Goal: Contribute content: Add original content to the website for others to see

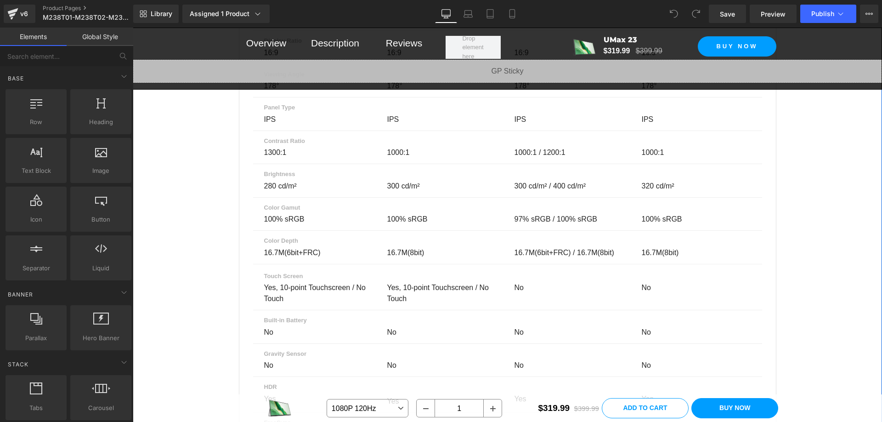
scroll to position [6483, 0]
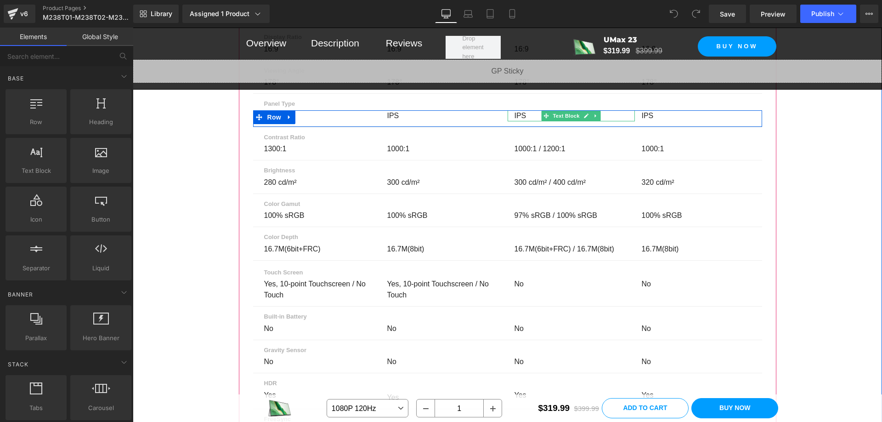
click at [515, 121] on p "IPS" at bounding box center [569, 115] width 109 height 11
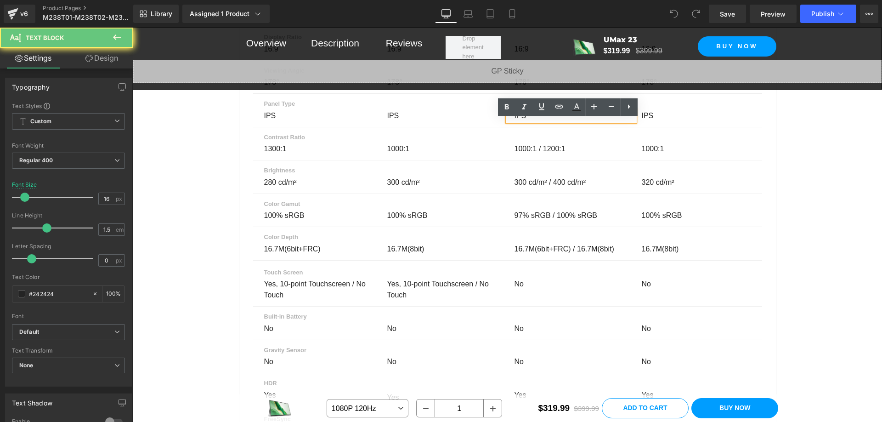
click at [520, 121] on p "IPS" at bounding box center [569, 115] width 109 height 11
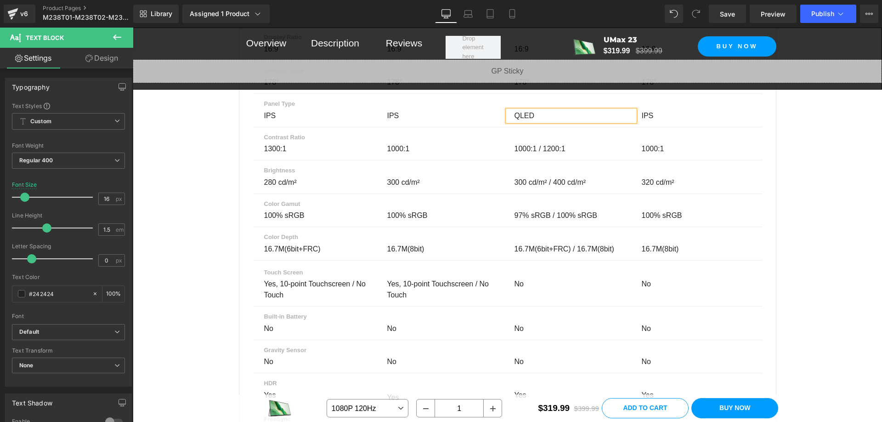
click at [815, 196] on div "Parameter Comparison Heading Compare up to 4 monitors before you make your purc…" at bounding box center [507, 229] width 749 height 1497
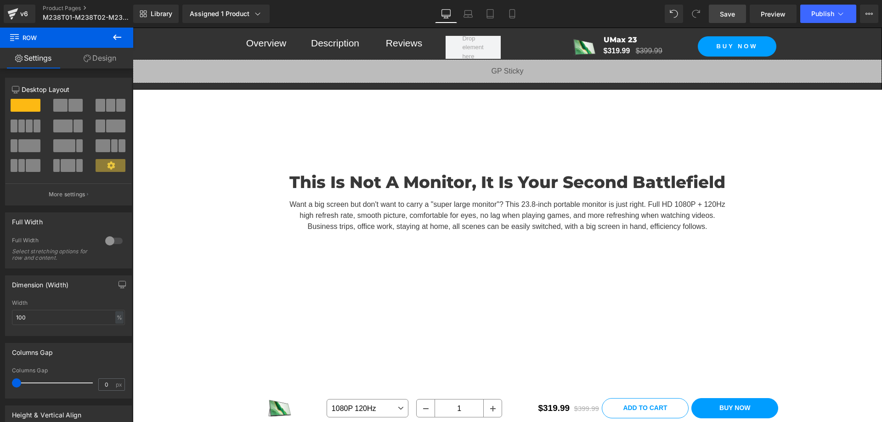
scroll to position [4889, 0]
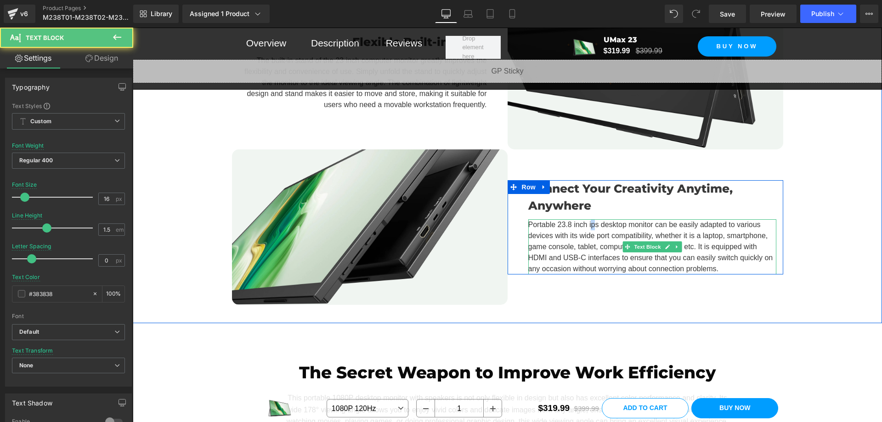
click at [587, 225] on p "Portable 23.8 inch ips desktop monitor​ can be easily adapted to various device…" at bounding box center [652, 246] width 248 height 55
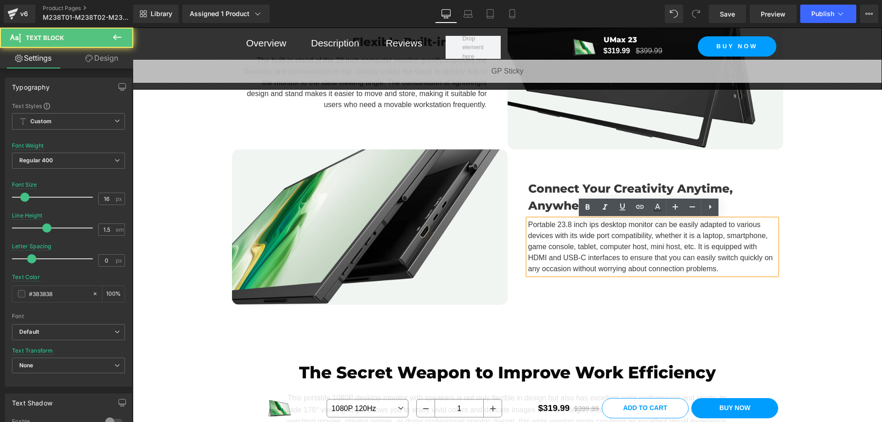
click at [596, 225] on p "Portable 23.8 inch ips desktop monitor​ can be easily adapted to various device…" at bounding box center [652, 246] width 248 height 55
drag, startPoint x: 594, startPoint y: 226, endPoint x: 585, endPoint y: 227, distance: 8.4
click at [585, 227] on p "Portable 23.8 inch ips desktop monitor​ can be easily adapted to various device…" at bounding box center [652, 246] width 248 height 55
drag, startPoint x: 601, startPoint y: 223, endPoint x: 585, endPoint y: 227, distance: 16.6
click at [585, 227] on p "Portable 23.8 inch QLED desktop monitor​ can be easily adapted to various devic…" at bounding box center [652, 246] width 248 height 55
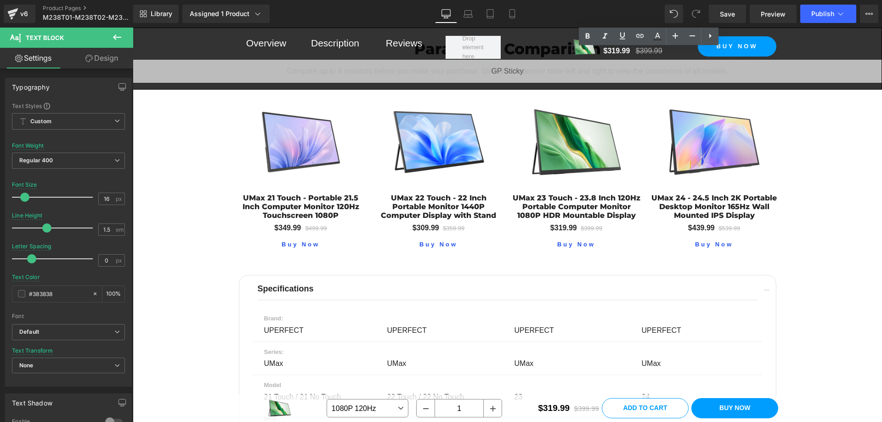
scroll to position [6383, 0]
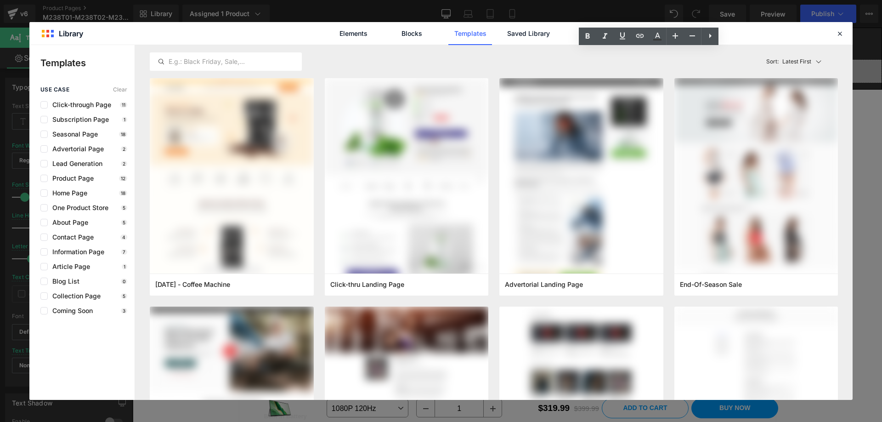
click at [839, 36] on icon at bounding box center [840, 33] width 8 height 8
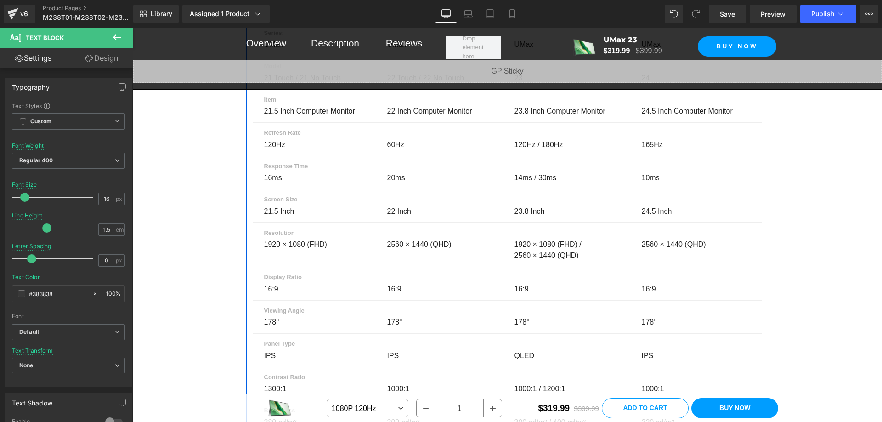
scroll to position [6292, 0]
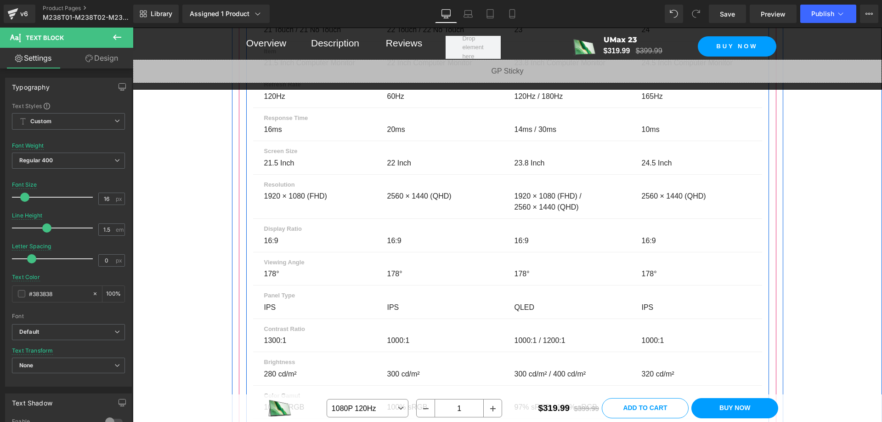
click at [395, 313] on p "IPS" at bounding box center [441, 307] width 109 height 11
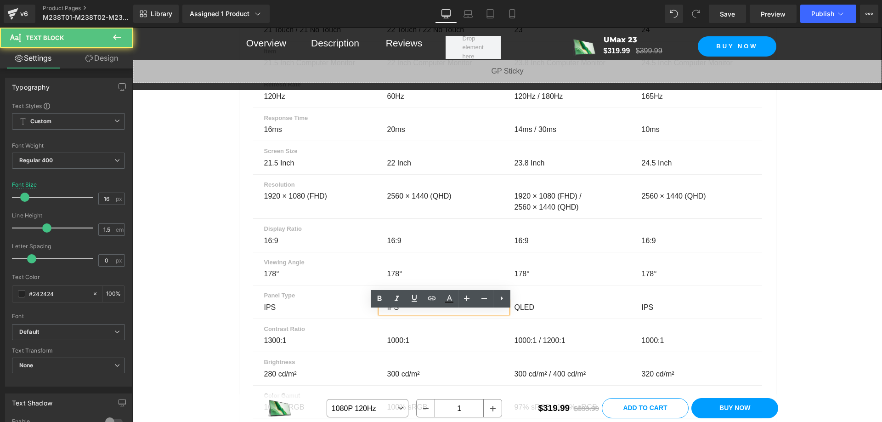
click at [394, 313] on p "IPS" at bounding box center [441, 307] width 109 height 11
click at [391, 313] on p "IPS" at bounding box center [441, 307] width 109 height 11
click at [396, 313] on p "IPS" at bounding box center [441, 307] width 109 height 11
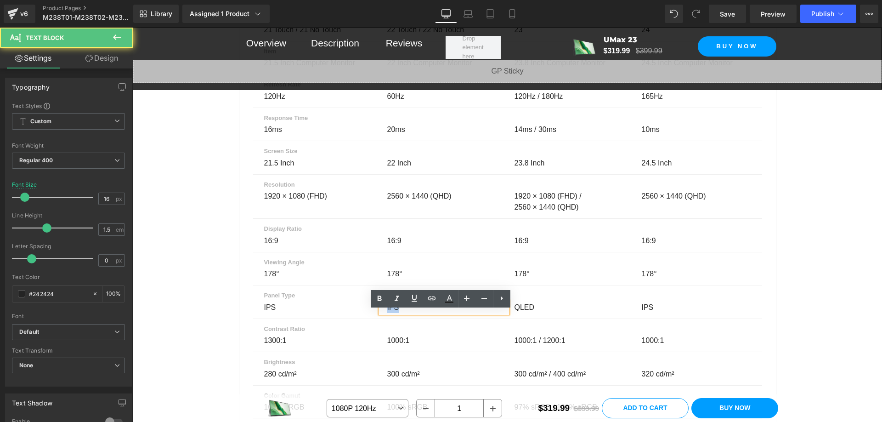
drag, startPoint x: 395, startPoint y: 316, endPoint x: 383, endPoint y: 317, distance: 12.0
click at [383, 313] on div "IPS" at bounding box center [443, 307] width 127 height 11
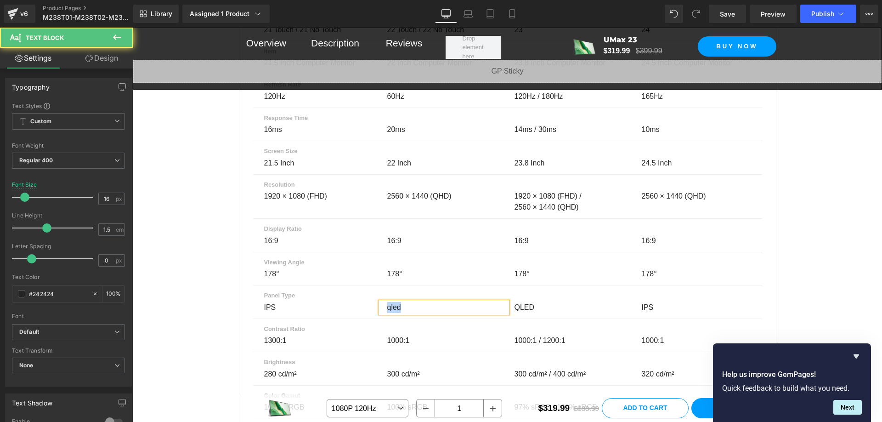
drag, startPoint x: 401, startPoint y: 315, endPoint x: 384, endPoint y: 317, distance: 17.6
click at [387, 313] on p "qled" at bounding box center [441, 307] width 109 height 11
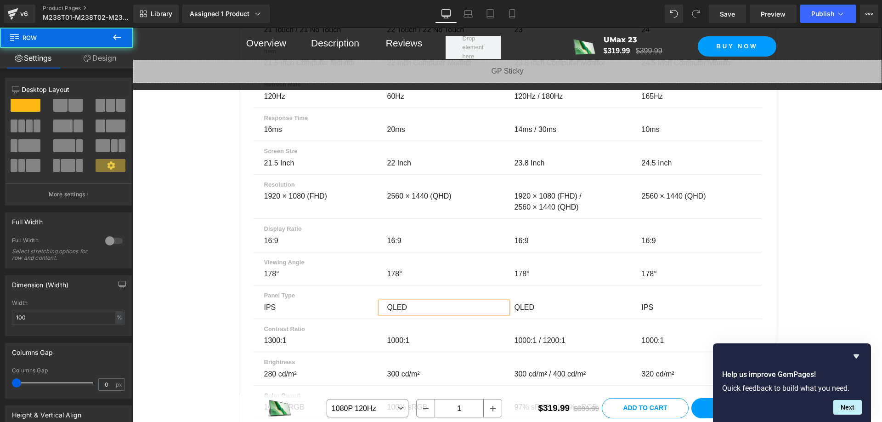
click at [828, 296] on div "Parameter Comparison Heading Compare up to 4 monitors before you make your purc…" at bounding box center [507, 421] width 749 height 1497
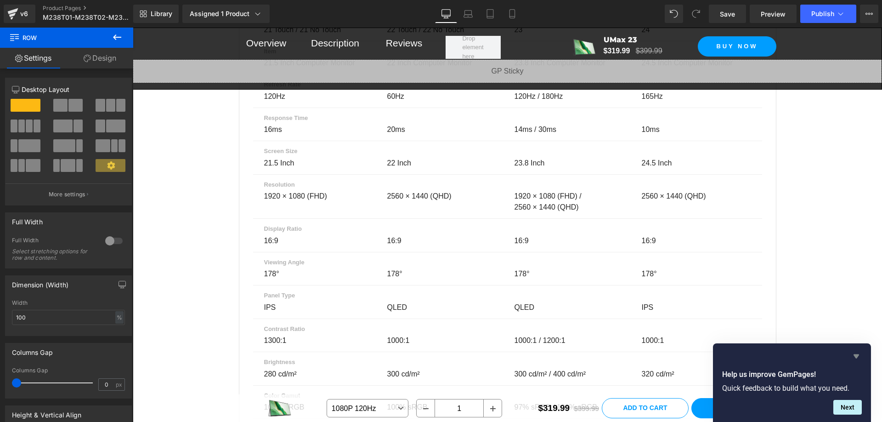
click at [854, 357] on icon "Hide survey" at bounding box center [856, 356] width 11 height 11
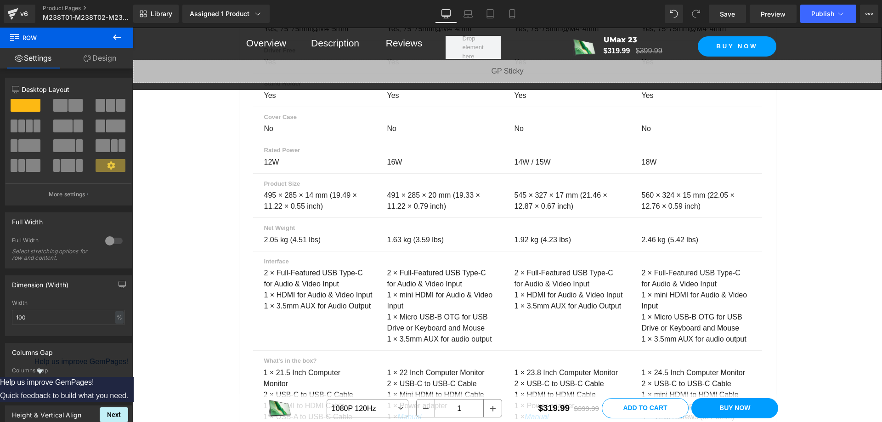
scroll to position [7073, 0]
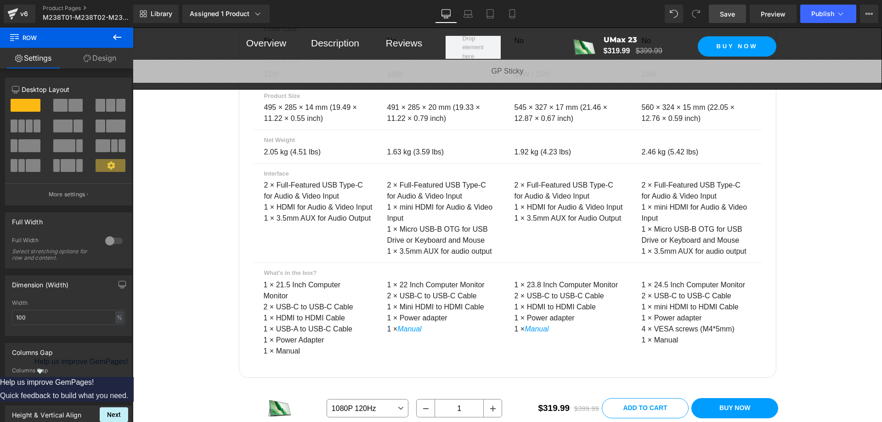
drag, startPoint x: 730, startPoint y: 16, endPoint x: 510, endPoint y: 143, distance: 254.2
click at [730, 16] on span "Save" at bounding box center [727, 14] width 15 height 10
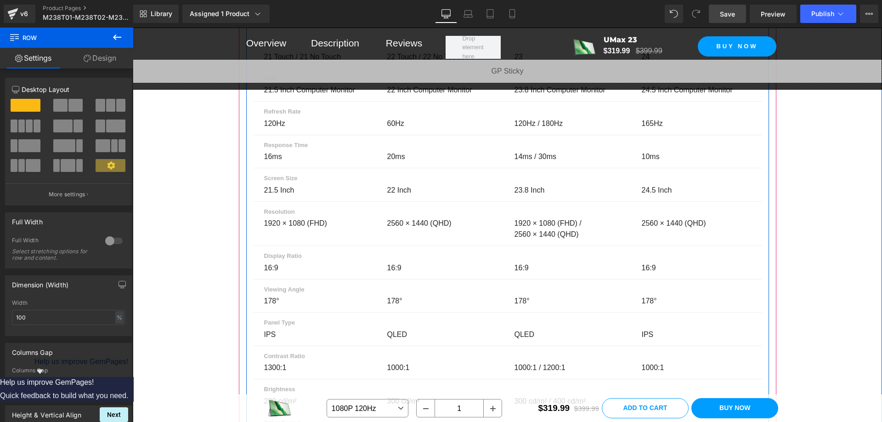
scroll to position [6356, 0]
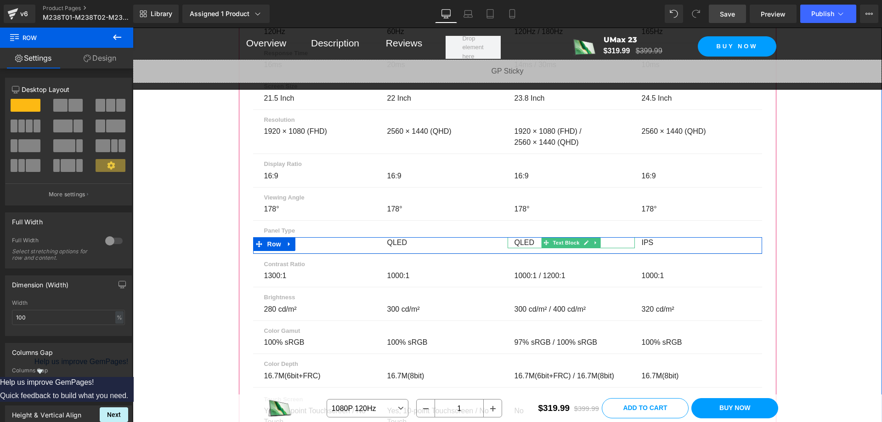
click at [532, 248] on p "QLED" at bounding box center [569, 242] width 109 height 11
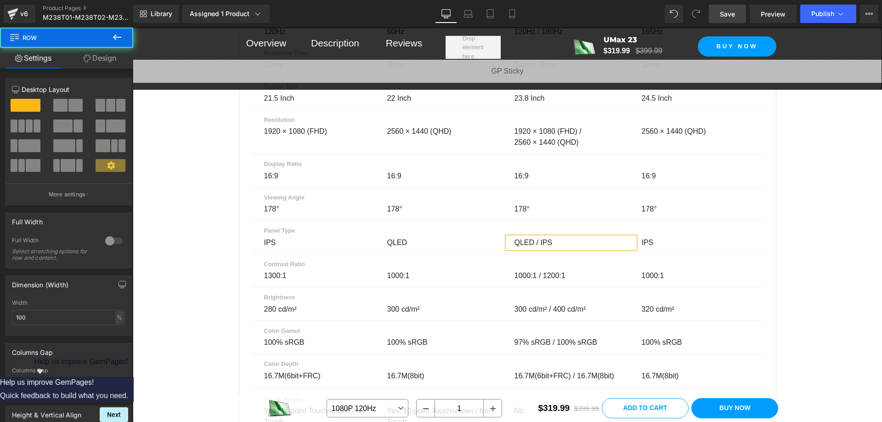
click at [828, 198] on div "Parameter Comparison Heading Compare up to 4 monitors before you make your purc…" at bounding box center [507, 356] width 749 height 1497
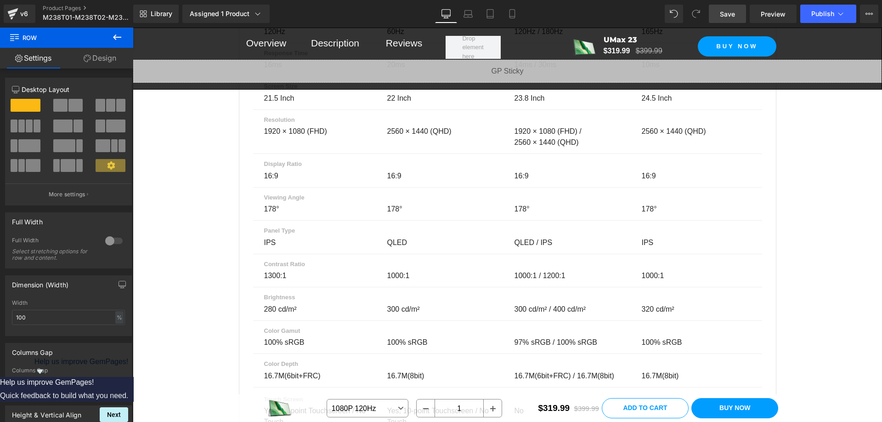
click at [731, 19] on link "Save" at bounding box center [727, 14] width 37 height 18
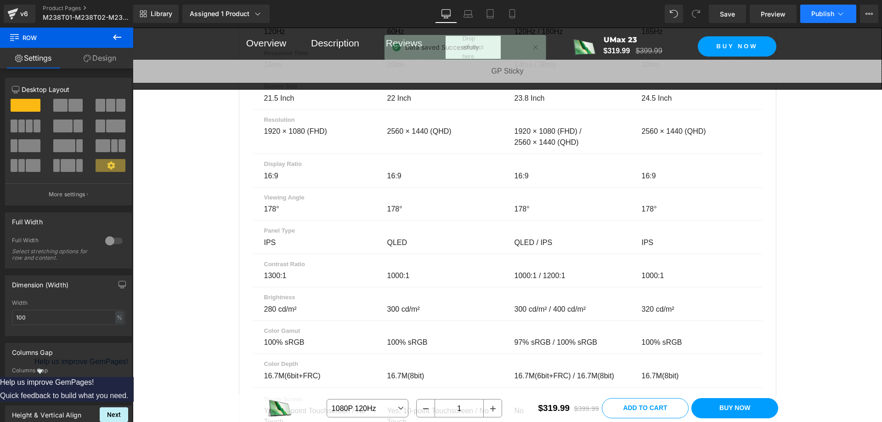
click at [812, 14] on span "Publish" at bounding box center [822, 13] width 23 height 7
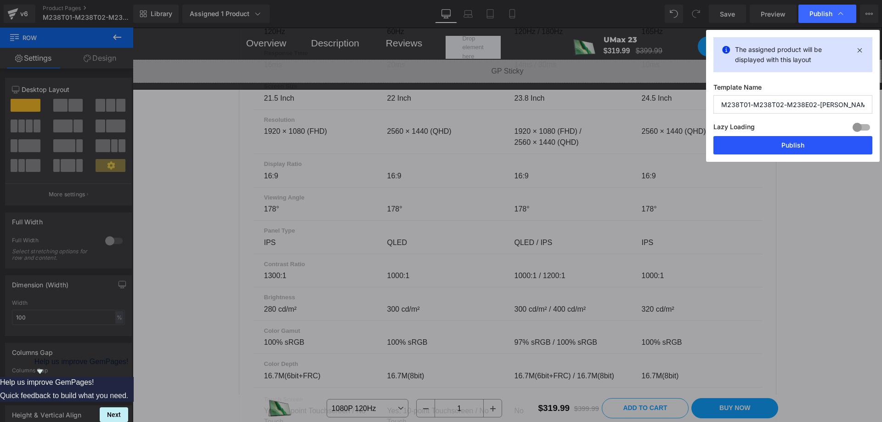
drag, startPoint x: 799, startPoint y: 141, endPoint x: 645, endPoint y: 284, distance: 210.0
click at [799, 141] on button "Publish" at bounding box center [792, 145] width 159 height 18
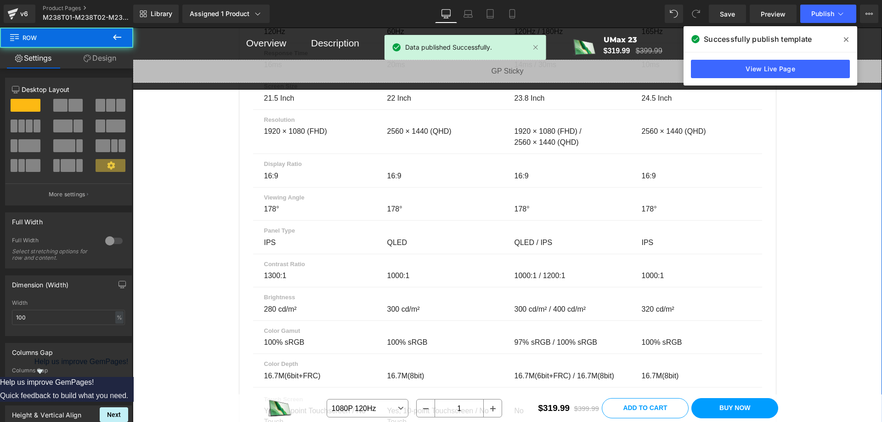
click at [834, 215] on div "Parameter Comparison Heading Compare up to 4 monitors before you make your purc…" at bounding box center [507, 356] width 749 height 1497
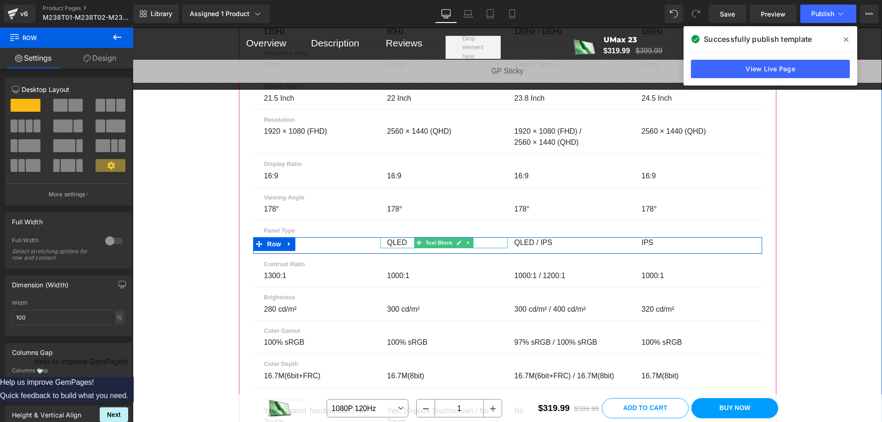
click at [407, 248] on p "QLED" at bounding box center [441, 242] width 109 height 11
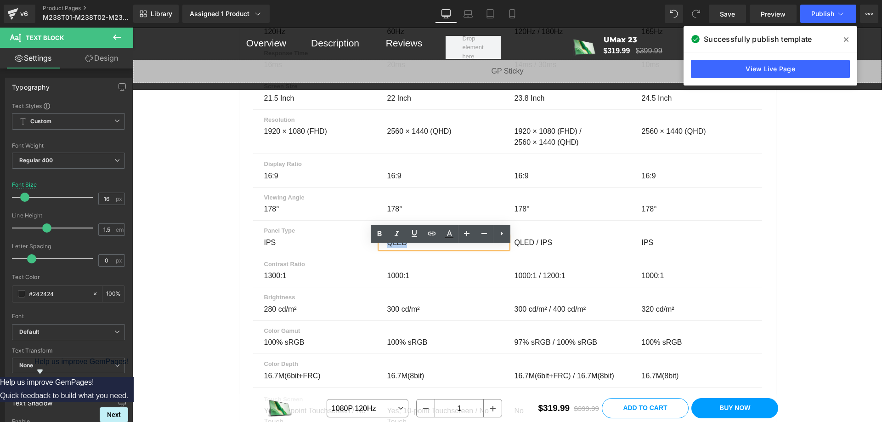
drag, startPoint x: 402, startPoint y: 251, endPoint x: 384, endPoint y: 253, distance: 18.9
click at [387, 248] on p "QLED" at bounding box center [441, 242] width 109 height 11
click at [391, 248] on p "QLED" at bounding box center [441, 242] width 109 height 11
drag, startPoint x: 401, startPoint y: 250, endPoint x: 383, endPoint y: 254, distance: 17.8
click at [383, 248] on div "QLED" at bounding box center [443, 242] width 127 height 11
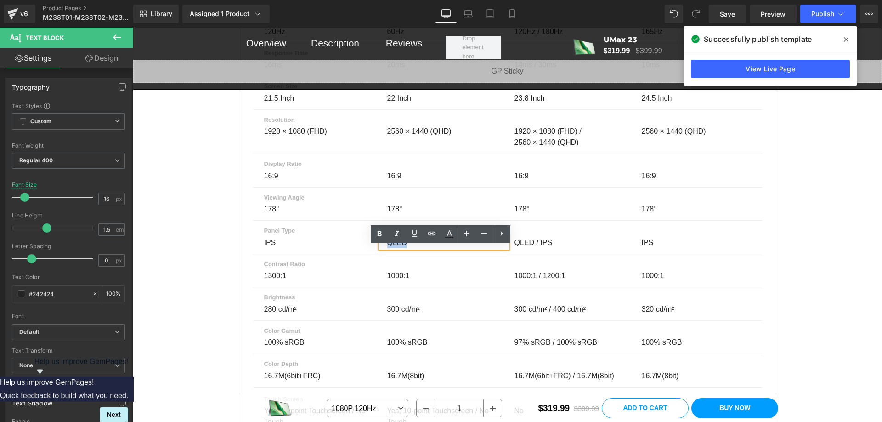
click at [387, 248] on p "QLED" at bounding box center [441, 242] width 109 height 11
drag, startPoint x: 386, startPoint y: 252, endPoint x: 403, endPoint y: 252, distance: 17.0
click at [403, 248] on p "QLED" at bounding box center [441, 242] width 109 height 11
drag, startPoint x: 402, startPoint y: 251, endPoint x: 385, endPoint y: 253, distance: 16.6
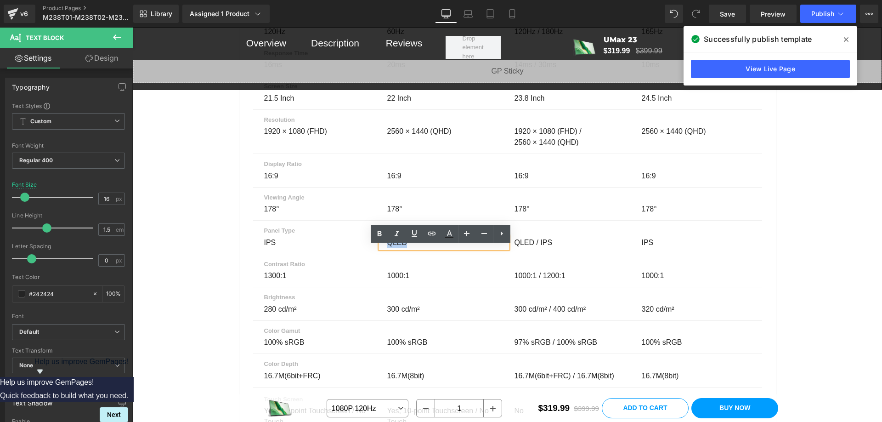
click at [387, 248] on p "QLED" at bounding box center [441, 242] width 109 height 11
drag, startPoint x: 384, startPoint y: 253, endPoint x: 412, endPoint y: 250, distance: 28.1
click at [412, 248] on p "QLED" at bounding box center [441, 242] width 109 height 11
click at [564, 248] on span "Text Block" at bounding box center [566, 242] width 30 height 11
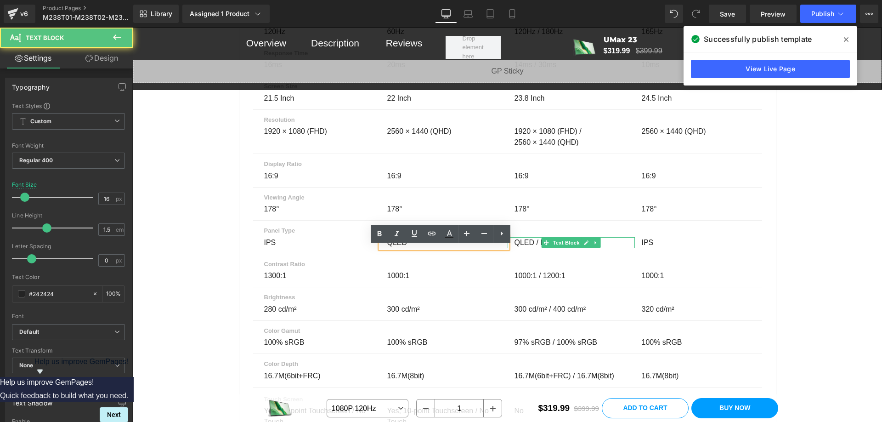
click at [603, 248] on p "QLED / IPS" at bounding box center [569, 242] width 109 height 11
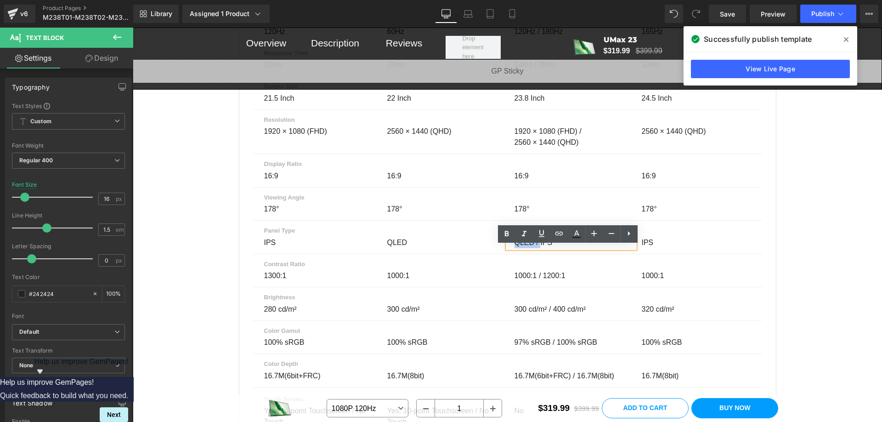
drag, startPoint x: 536, startPoint y: 254, endPoint x: 510, endPoint y: 253, distance: 25.7
click at [510, 248] on div "QLED / IPS" at bounding box center [571, 242] width 127 height 11
click at [554, 248] on p "QLED / IPS" at bounding box center [569, 242] width 109 height 11
drag, startPoint x: 536, startPoint y: 253, endPoint x: 504, endPoint y: 252, distance: 32.2
click at [508, 248] on div "QLED / IPS" at bounding box center [571, 242] width 127 height 11
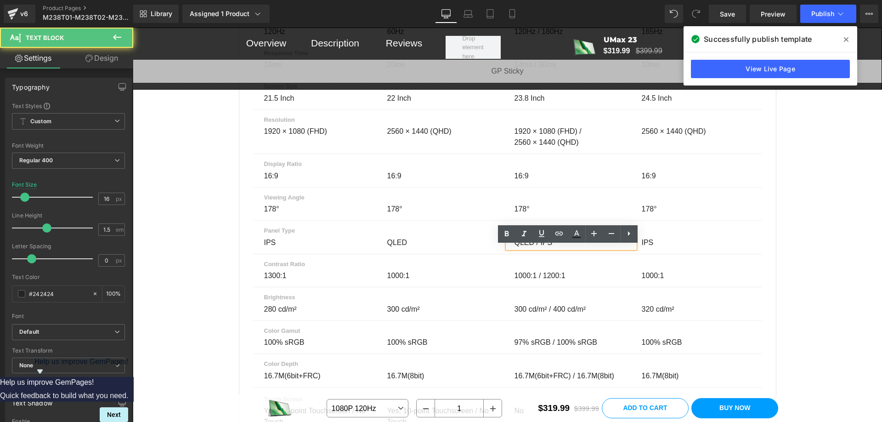
click at [566, 248] on p "QLED / IPS" at bounding box center [569, 242] width 109 height 11
drag, startPoint x: 535, startPoint y: 253, endPoint x: 511, endPoint y: 249, distance: 24.6
click at [508, 248] on div "QLED / IPS" at bounding box center [571, 242] width 127 height 11
click at [555, 248] on p "QLED / IPS" at bounding box center [569, 242] width 109 height 11
drag, startPoint x: 536, startPoint y: 251, endPoint x: 507, endPoint y: 252, distance: 28.9
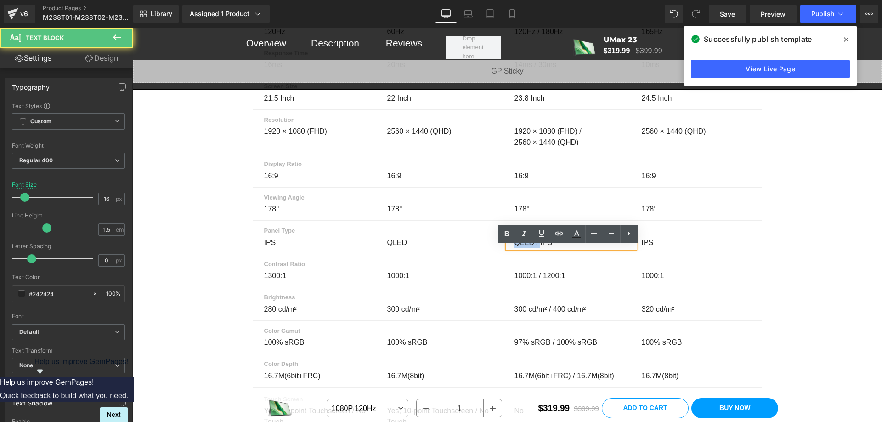
click at [508, 248] on div "QLED / IPS" at bounding box center [571, 242] width 127 height 11
click at [555, 248] on p "QLED / IPS" at bounding box center [569, 242] width 109 height 11
drag, startPoint x: 536, startPoint y: 252, endPoint x: 512, endPoint y: 252, distance: 24.4
click at [515, 248] on p "QLED / IPS" at bounding box center [569, 242] width 109 height 11
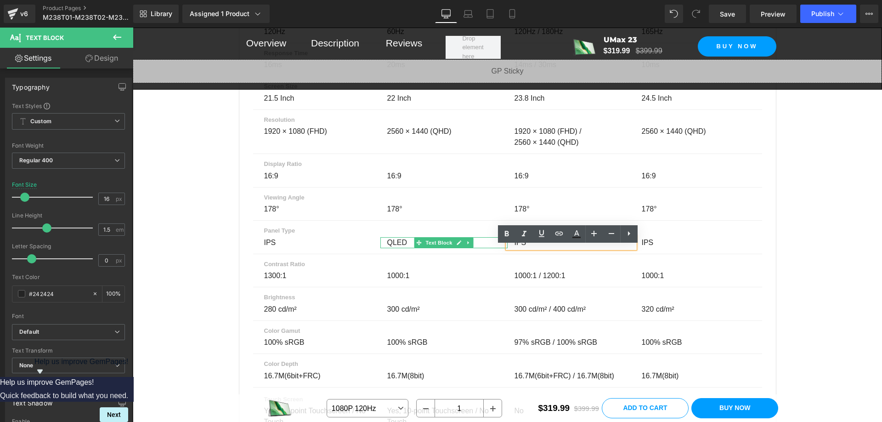
click at [394, 248] on p "QLED" at bounding box center [441, 242] width 109 height 11
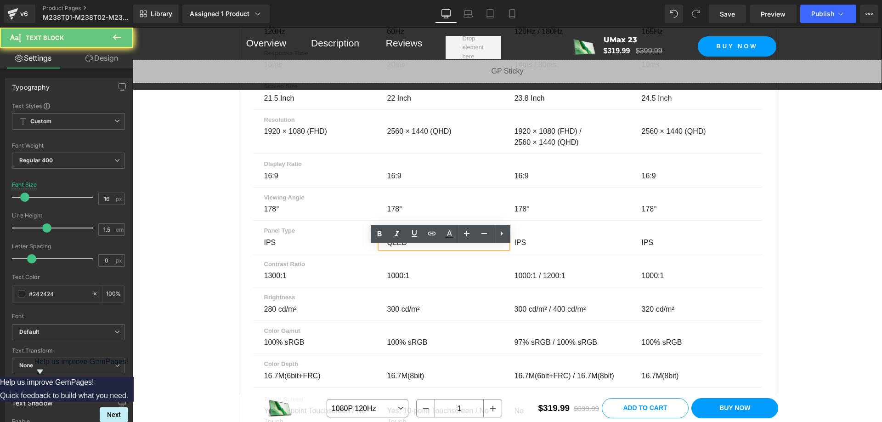
click at [400, 248] on p "QLED" at bounding box center [441, 242] width 109 height 11
drag, startPoint x: 405, startPoint y: 252, endPoint x: 381, endPoint y: 249, distance: 23.6
click at [381, 248] on div "QLED" at bounding box center [443, 242] width 127 height 11
click at [429, 248] on p "QLED" at bounding box center [441, 242] width 109 height 11
drag, startPoint x: 402, startPoint y: 251, endPoint x: 394, endPoint y: 251, distance: 7.8
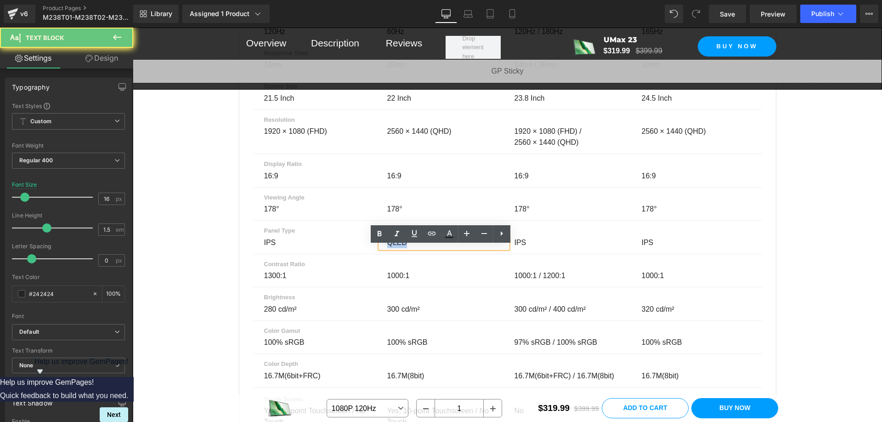
click at [394, 248] on p "QLED" at bounding box center [441, 242] width 109 height 11
click at [409, 248] on p "QLED" at bounding box center [441, 242] width 109 height 11
drag, startPoint x: 404, startPoint y: 250, endPoint x: 386, endPoint y: 250, distance: 17.9
click at [387, 248] on p "QLED" at bounding box center [441, 242] width 109 height 11
click at [412, 248] on p "QLED" at bounding box center [441, 242] width 109 height 11
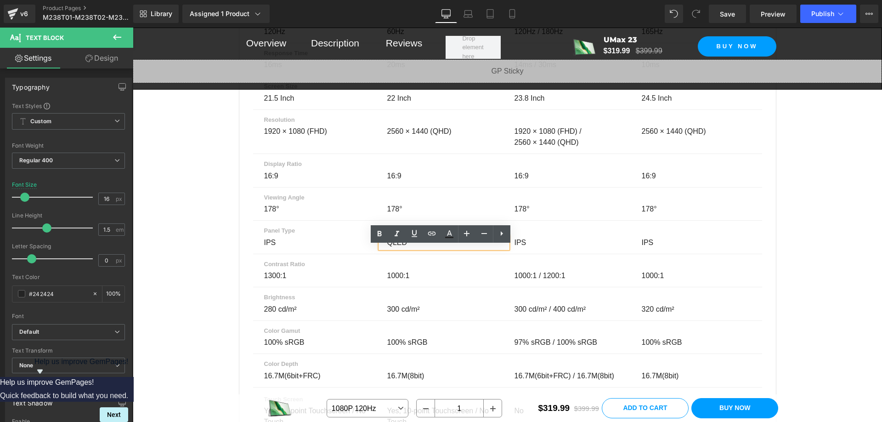
click at [799, 252] on div "Parameter Comparison Heading Compare up to 4 monitors before you make your purc…" at bounding box center [507, 356] width 749 height 1497
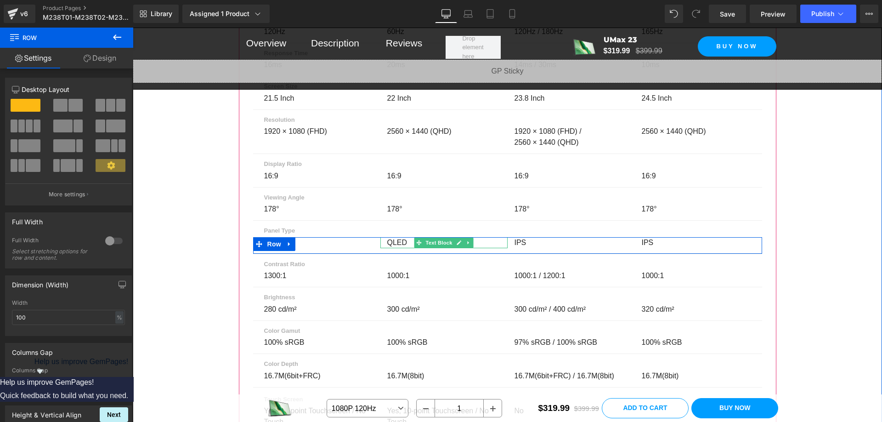
click at [401, 248] on p "QLED" at bounding box center [441, 242] width 109 height 11
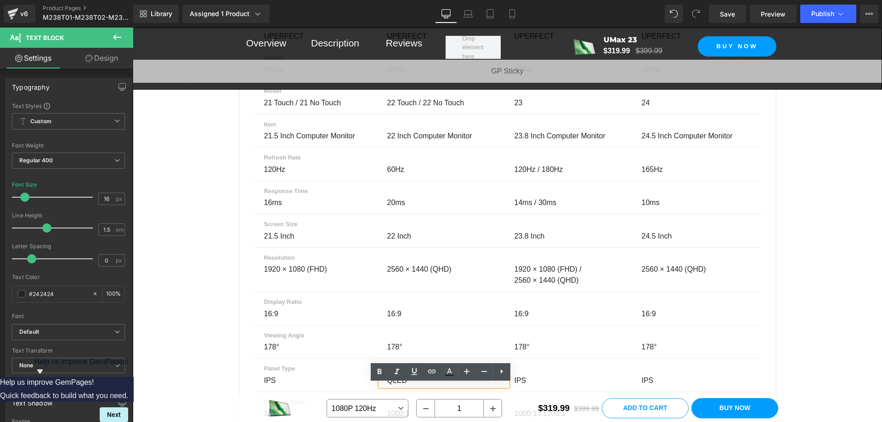
scroll to position [6264, 0]
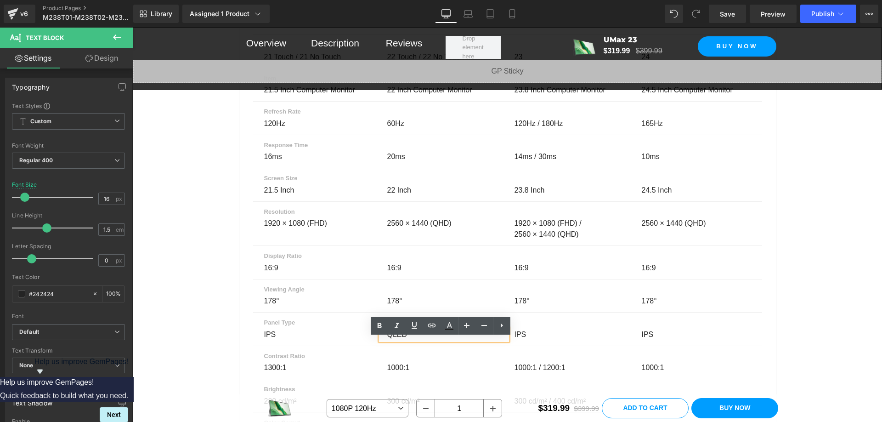
click at [421, 340] on p "QLED" at bounding box center [441, 334] width 109 height 11
drag, startPoint x: 811, startPoint y: 317, endPoint x: 773, endPoint y: 305, distance: 39.5
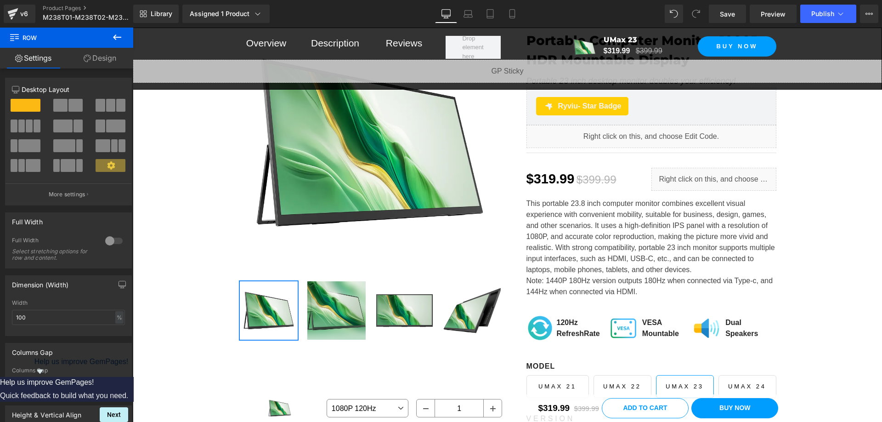
scroll to position [4889, 0]
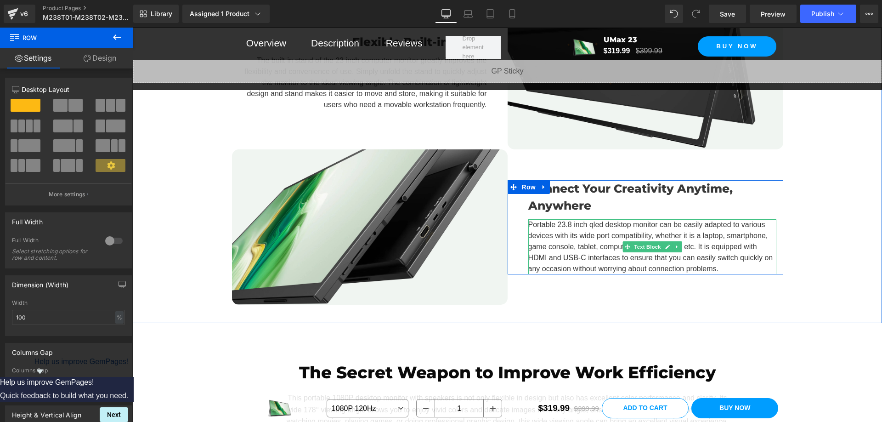
click at [590, 226] on p "Portable 23.8 inch qled desktop monitor​ can be easily adapted to various devic…" at bounding box center [652, 246] width 248 height 55
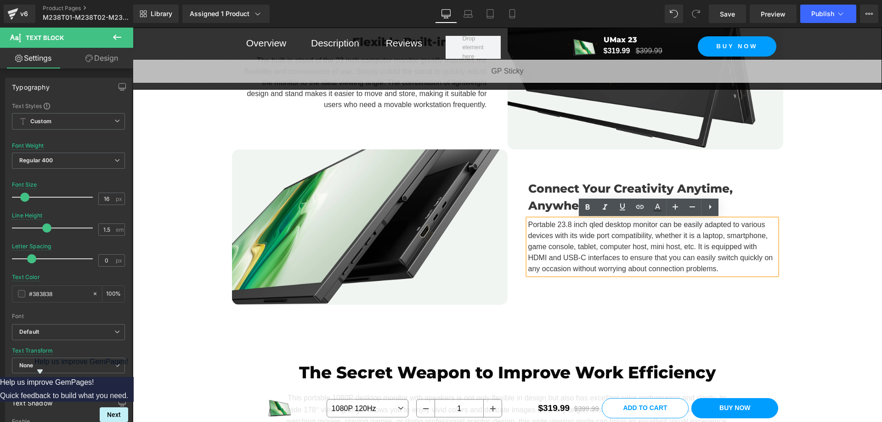
click at [599, 225] on p "Portable 23.8 inch qled desktop monitor​ can be easily adapted to various devic…" at bounding box center [652, 246] width 248 height 55
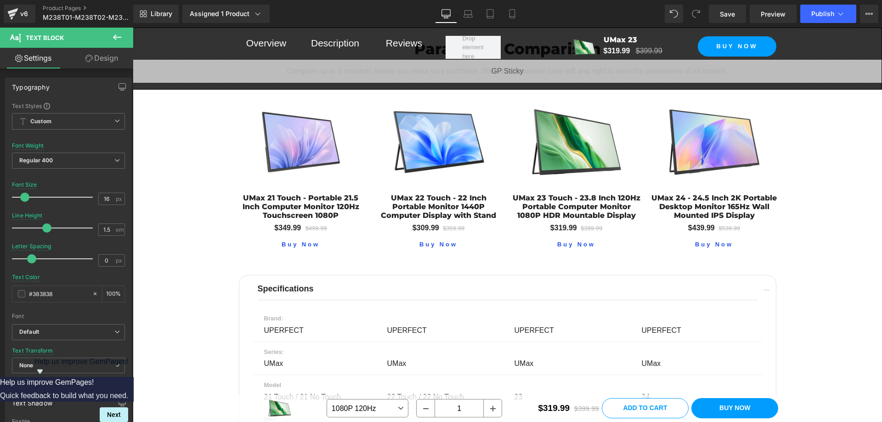
scroll to position [6383, 0]
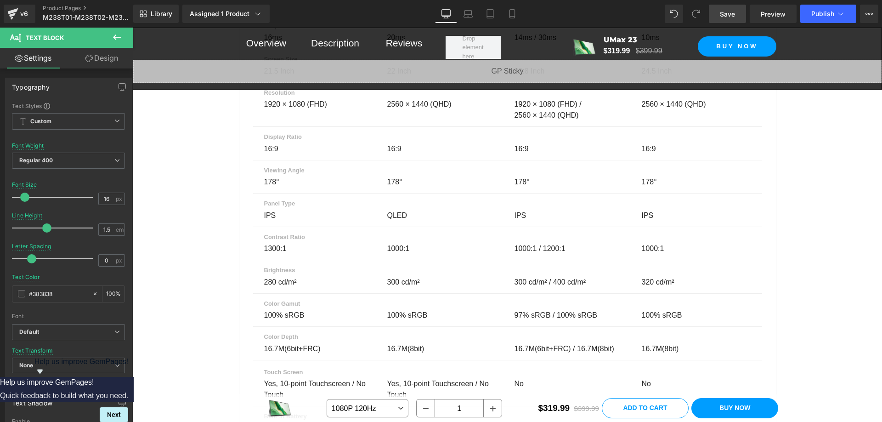
click at [729, 20] on link "Save" at bounding box center [727, 14] width 37 height 18
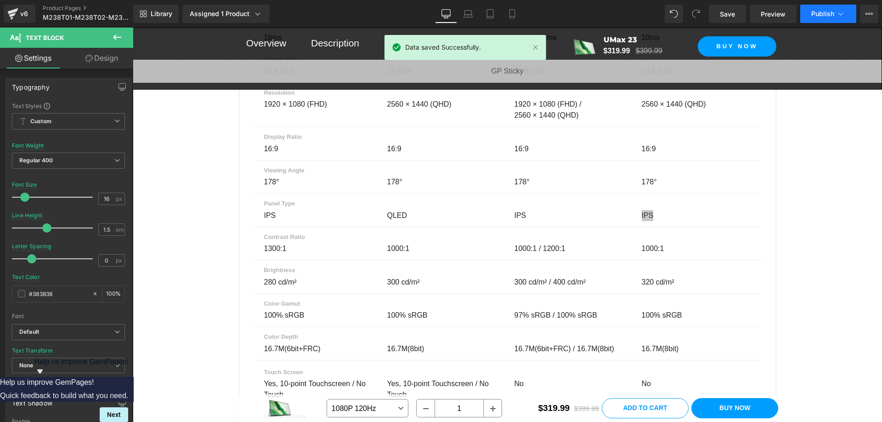
click at [816, 14] on span "Publish" at bounding box center [822, 13] width 23 height 7
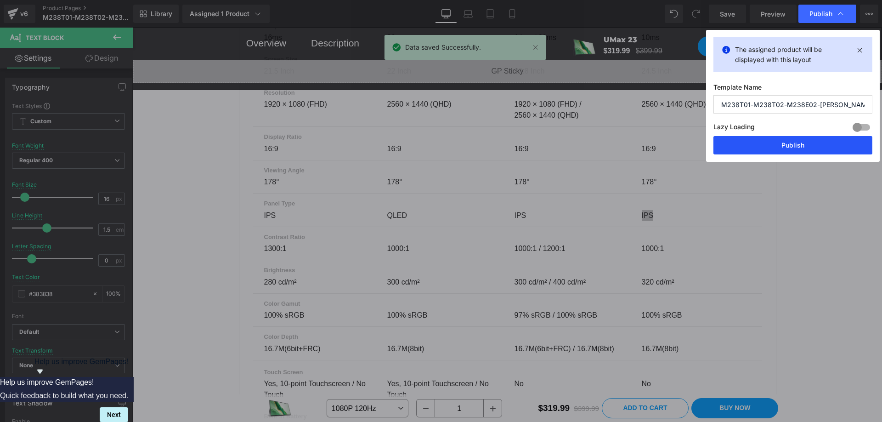
click at [794, 142] on button "Publish" at bounding box center [792, 145] width 159 height 18
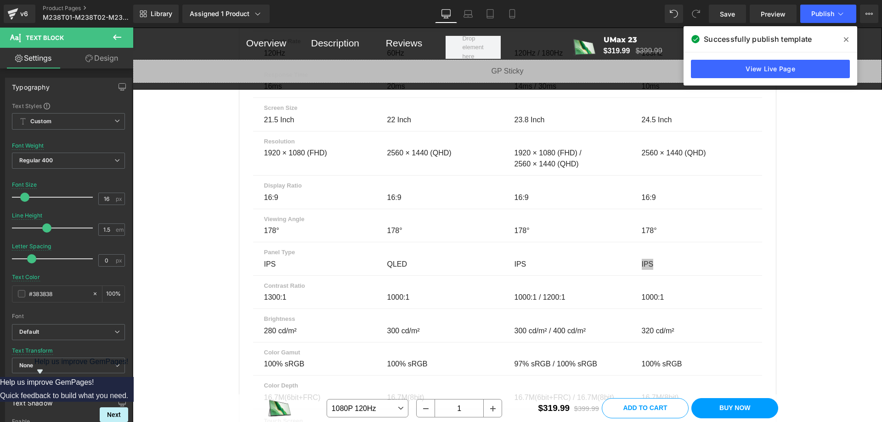
scroll to position [6338, 0]
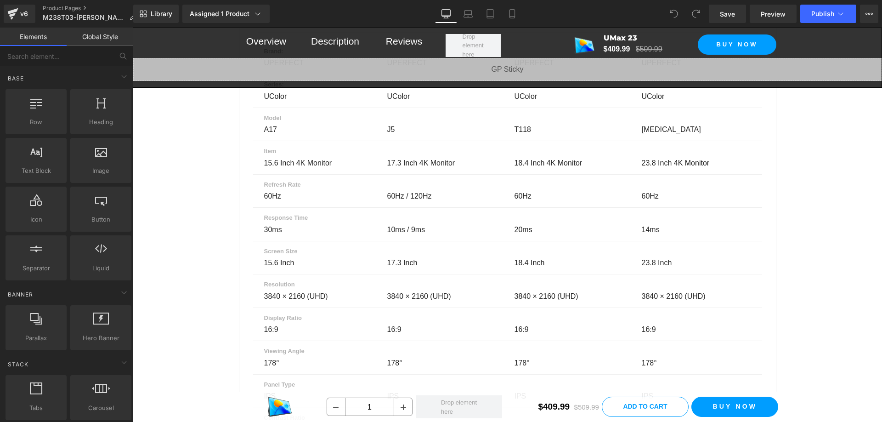
scroll to position [6791, 0]
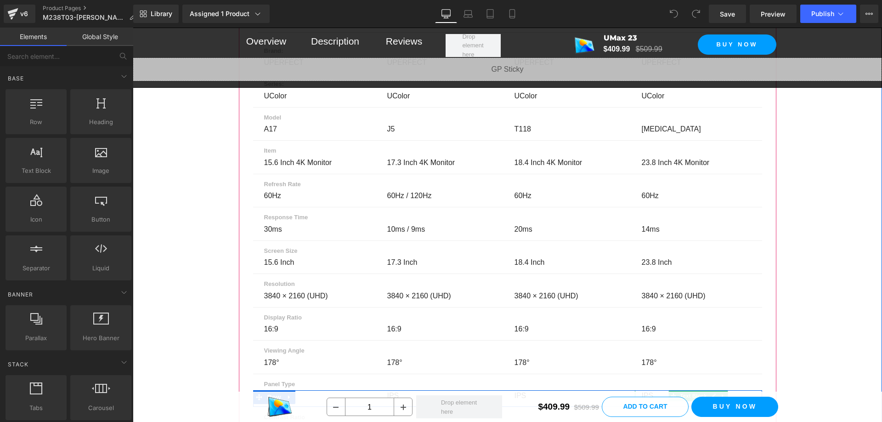
drag, startPoint x: 644, startPoint y: 316, endPoint x: 648, endPoint y: 319, distance: 5.6
click at [644, 390] on p "IPS" at bounding box center [696, 395] width 109 height 11
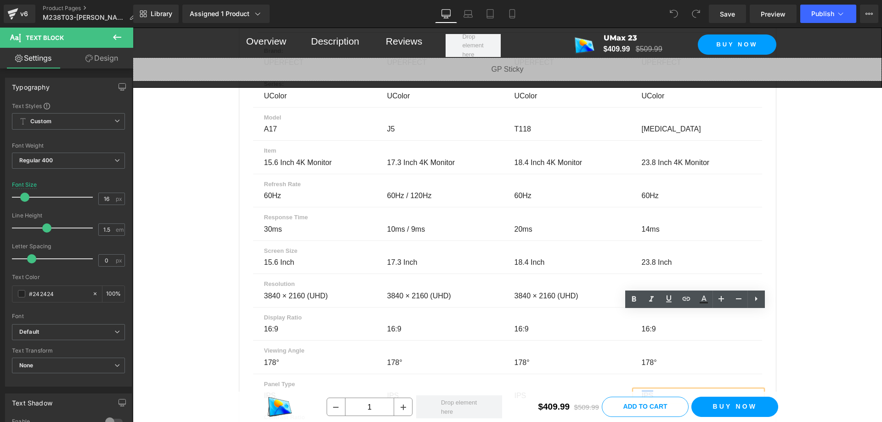
drag, startPoint x: 650, startPoint y: 317, endPoint x: 636, endPoint y: 317, distance: 13.8
click at [636, 390] on div "IPS" at bounding box center [698, 395] width 127 height 11
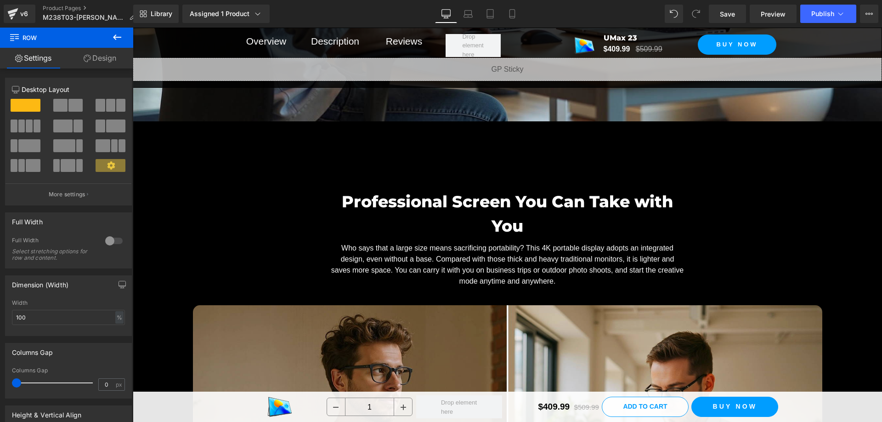
scroll to position [6883, 0]
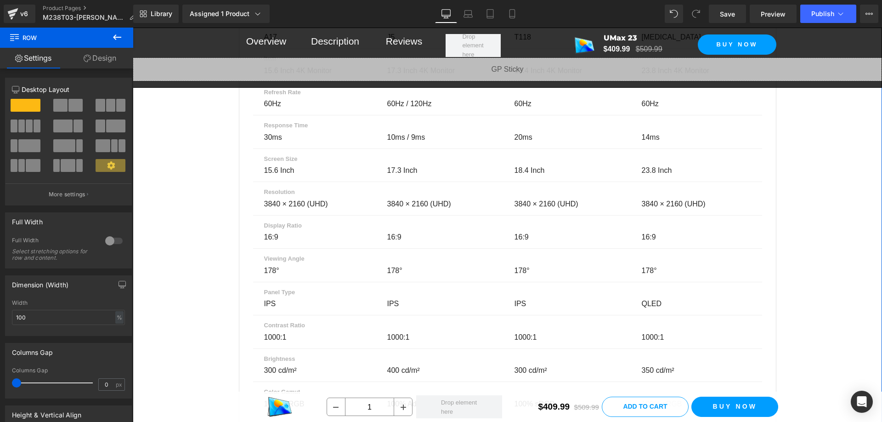
click at [798, 141] on div "Parameter Comparison Heading Compare up to 4 monitors before you make your purc…" at bounding box center [507, 424] width 749 height 1486
click at [735, 11] on span "Save" at bounding box center [727, 14] width 15 height 10
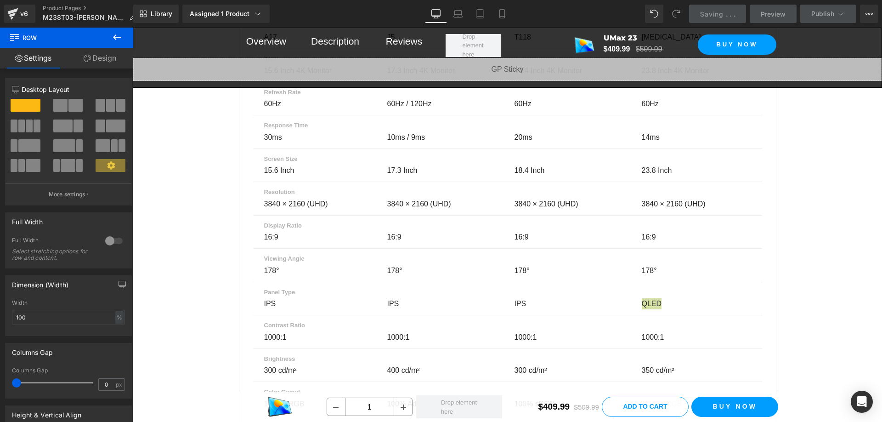
scroll to position [6470, 0]
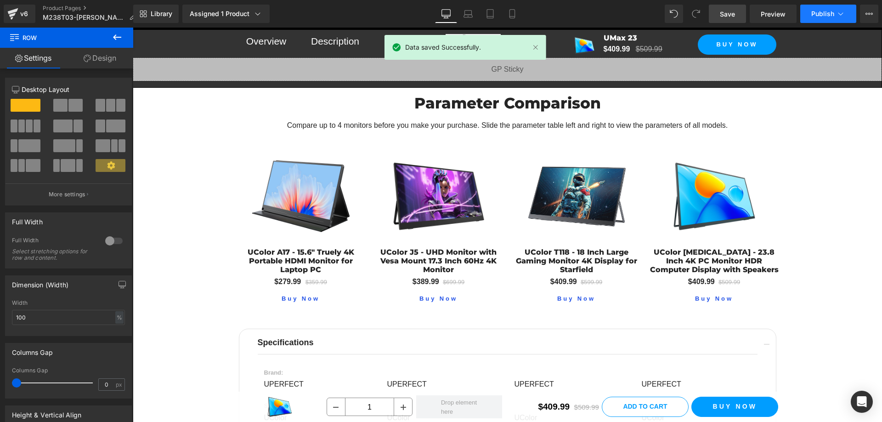
click at [823, 16] on span "Publish" at bounding box center [822, 13] width 23 height 7
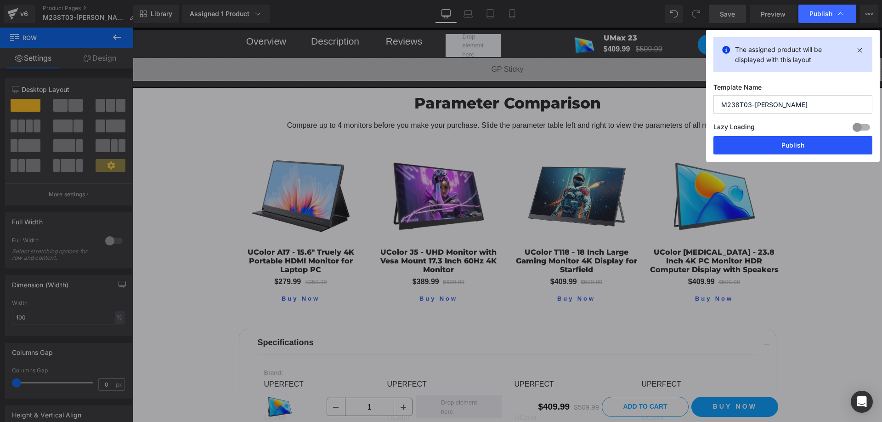
drag, startPoint x: 795, startPoint y: 144, endPoint x: 516, endPoint y: 386, distance: 369.3
click at [795, 144] on button "Publish" at bounding box center [792, 145] width 159 height 18
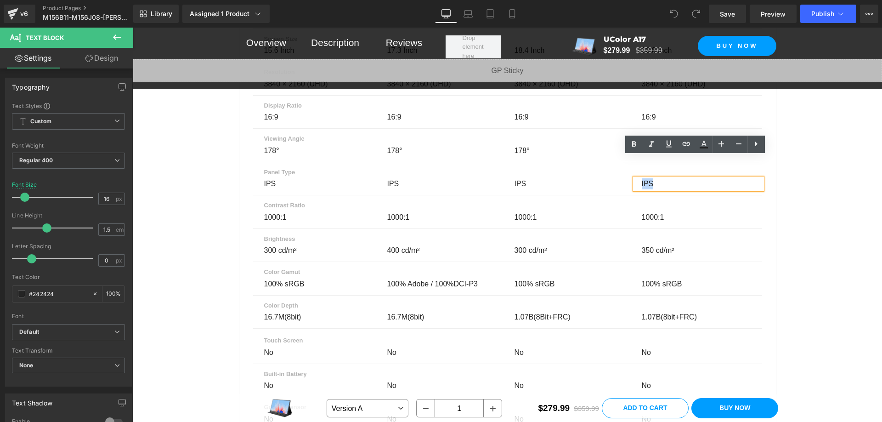
click at [636, 178] on div "IPS" at bounding box center [698, 183] width 127 height 11
click at [732, 10] on span "Save" at bounding box center [727, 14] width 15 height 10
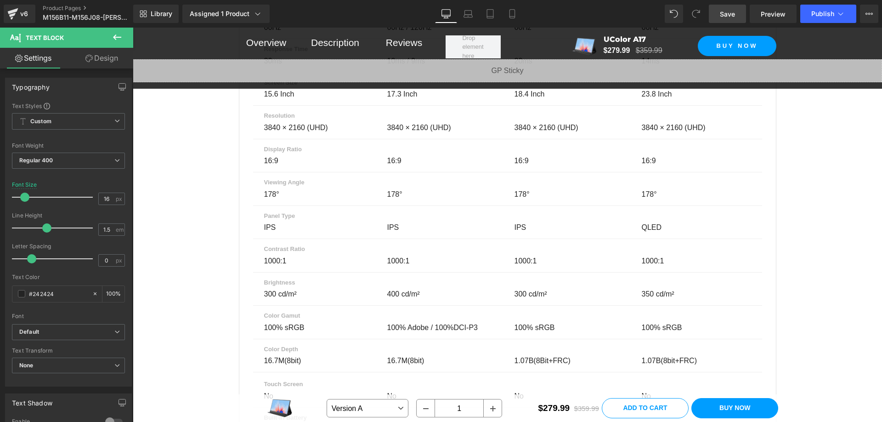
scroll to position [3767, 0]
click at [824, 19] on button "Publish" at bounding box center [828, 14] width 56 height 18
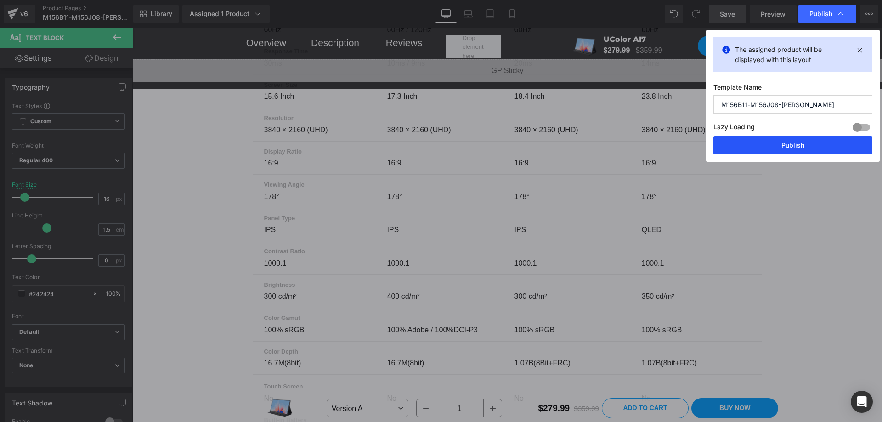
click at [813, 145] on button "Publish" at bounding box center [792, 145] width 159 height 18
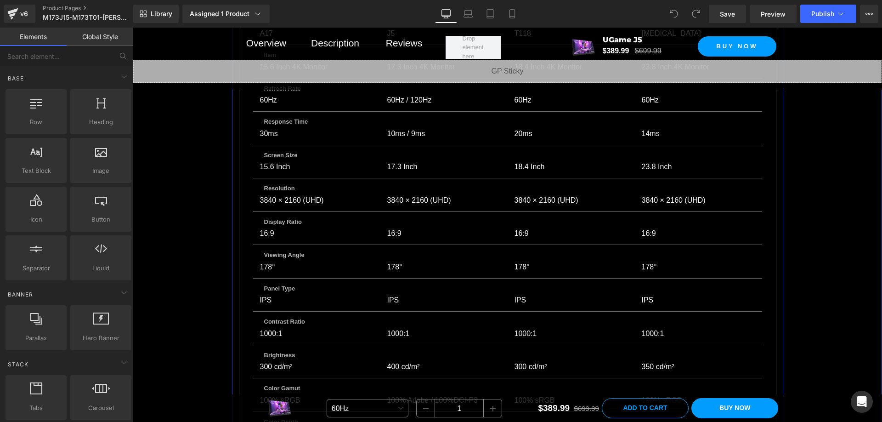
scroll to position [4194, 0]
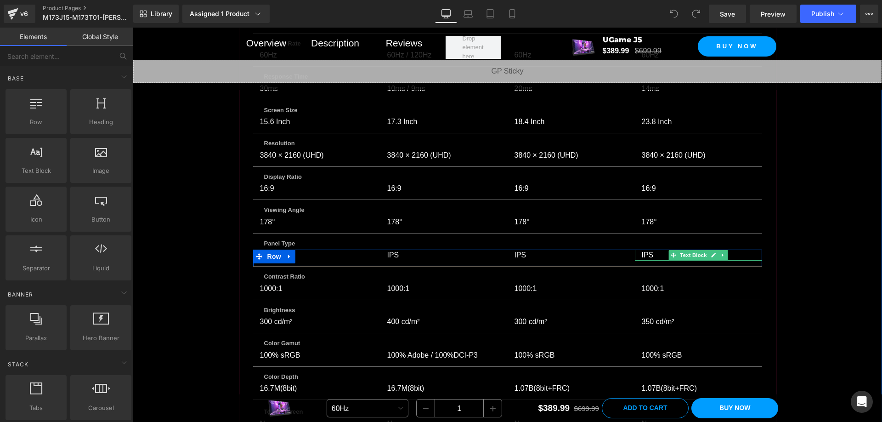
click at [645, 249] on p "IPS" at bounding box center [696, 254] width 109 height 11
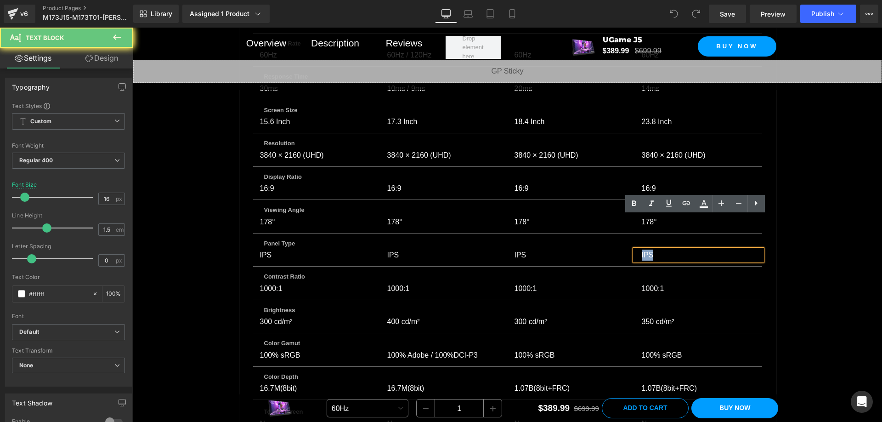
drag, startPoint x: 640, startPoint y: 222, endPoint x: 631, endPoint y: 221, distance: 8.7
click at [635, 249] on div "IPS" at bounding box center [698, 254] width 127 height 11
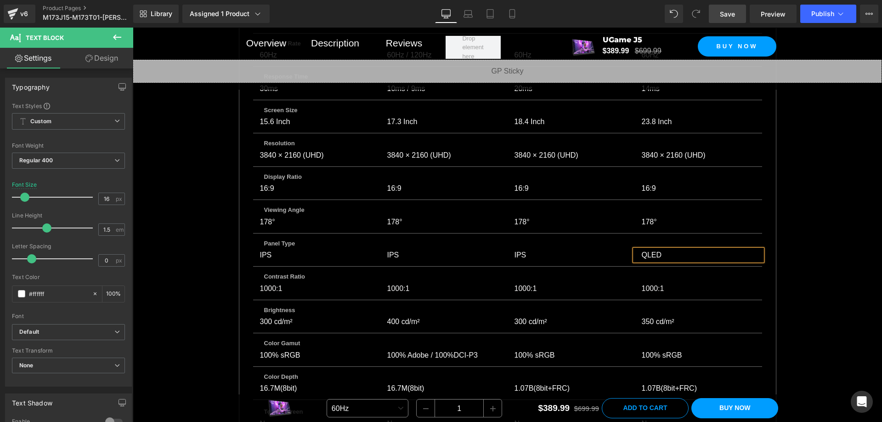
click at [728, 17] on span "Save" at bounding box center [727, 14] width 15 height 10
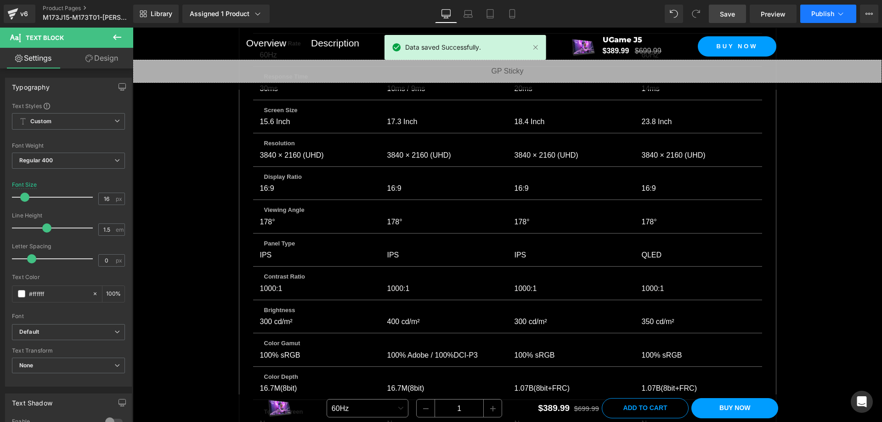
click at [819, 11] on span "Publish" at bounding box center [822, 13] width 23 height 7
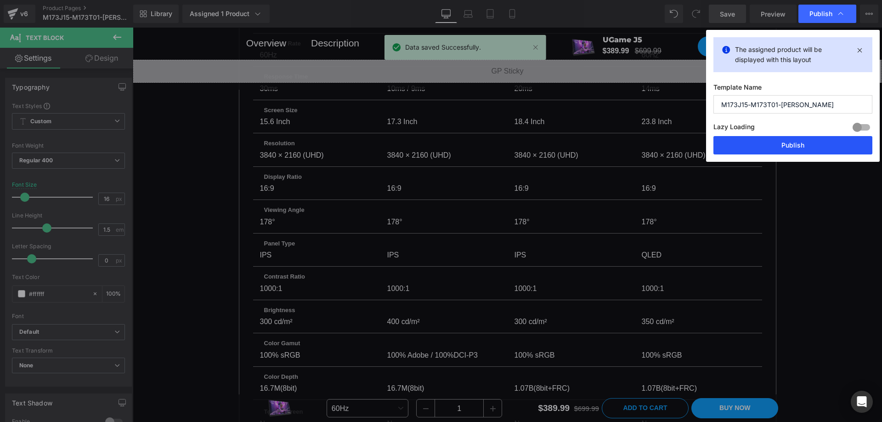
drag, startPoint x: 830, startPoint y: 144, endPoint x: 697, endPoint y: 116, distance: 136.0
click at [830, 144] on button "Publish" at bounding box center [792, 145] width 159 height 18
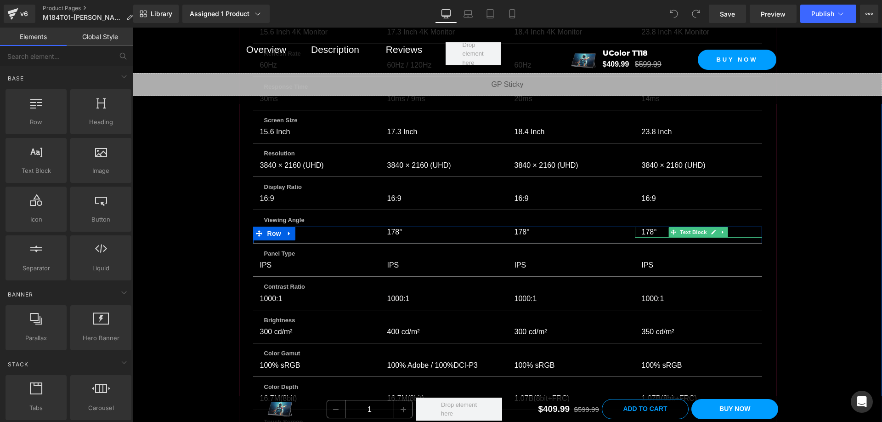
scroll to position [4992, 0]
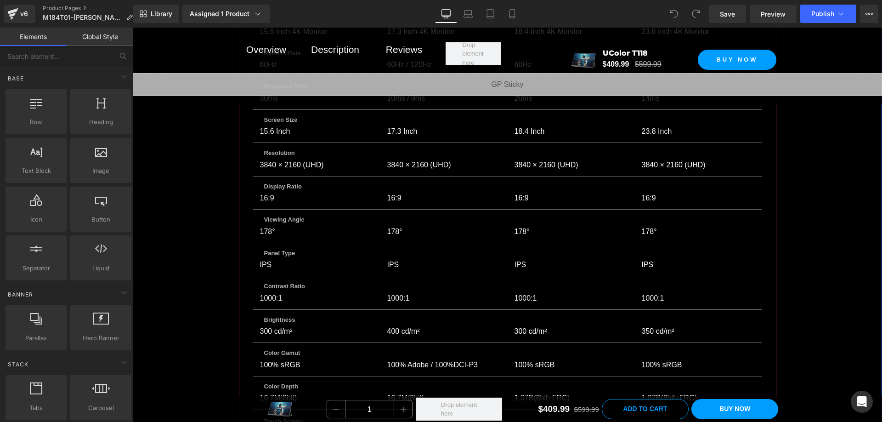
click at [646, 259] on p "IPS" at bounding box center [696, 264] width 109 height 11
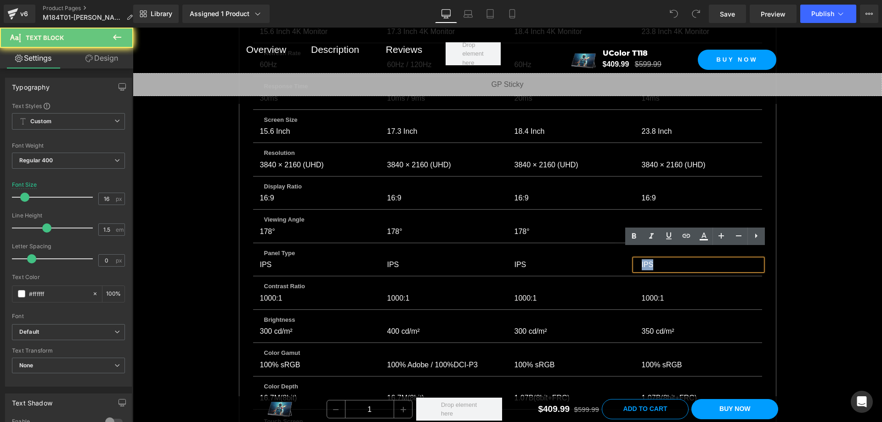
drag, startPoint x: 648, startPoint y: 253, endPoint x: 634, endPoint y: 255, distance: 14.9
click at [635, 259] on div "IPS" at bounding box center [698, 264] width 127 height 11
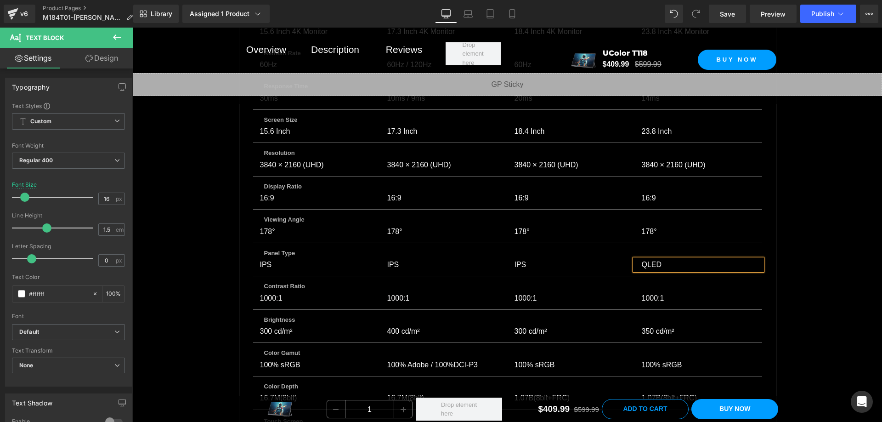
click at [727, 3] on div "Library Assigned 1 Product Product Preview UColor T118 - 18 Inch Large Gaming M…" at bounding box center [507, 14] width 749 height 28
click at [728, 9] on span "Save" at bounding box center [727, 14] width 15 height 10
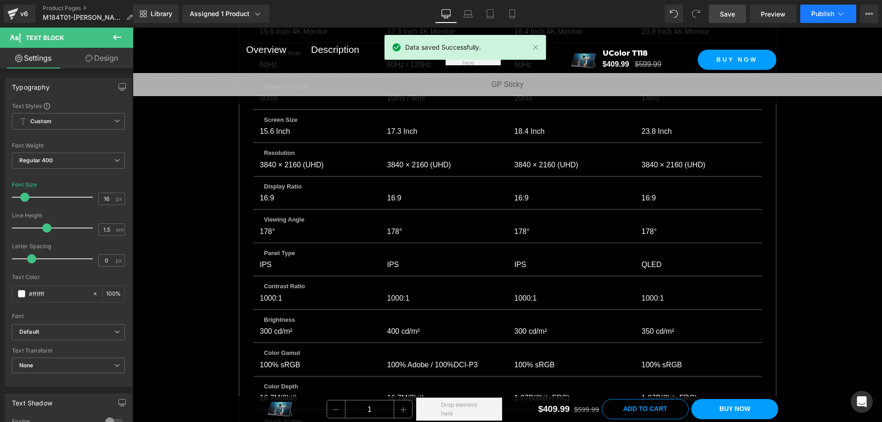
click at [815, 6] on button "Publish" at bounding box center [828, 14] width 56 height 18
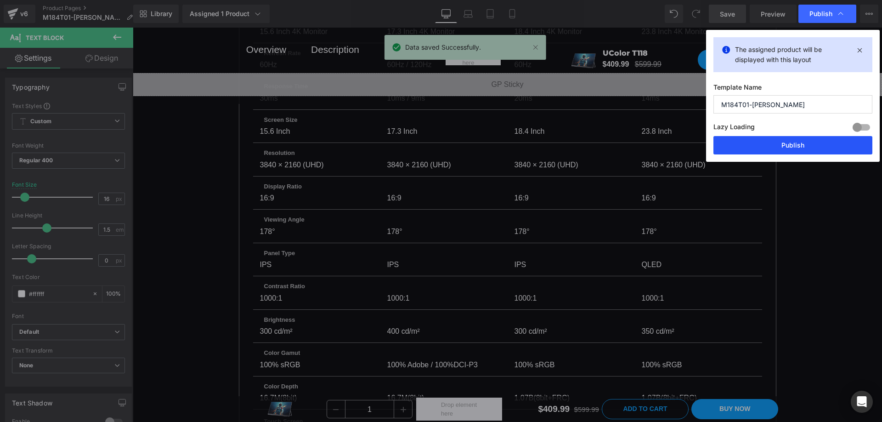
click at [811, 145] on button "Publish" at bounding box center [792, 145] width 159 height 18
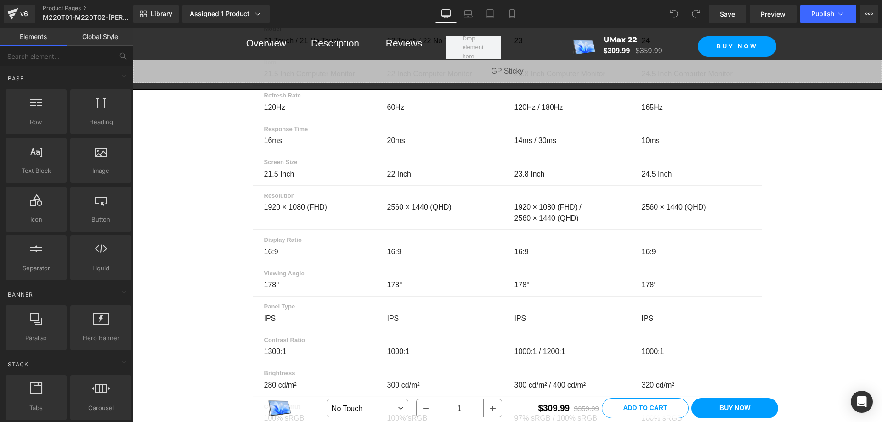
scroll to position [6011, 0]
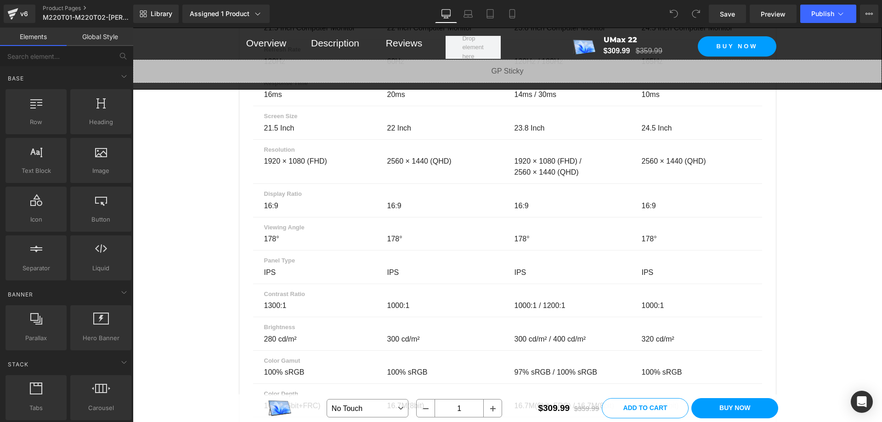
click at [133, 28] on div at bounding box center [133, 28] width 0 height 0
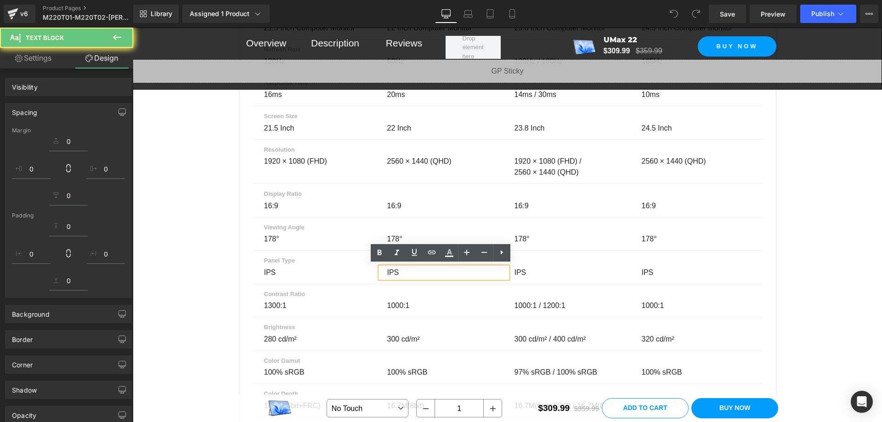
click at [390, 272] on p "IPS" at bounding box center [441, 272] width 109 height 11
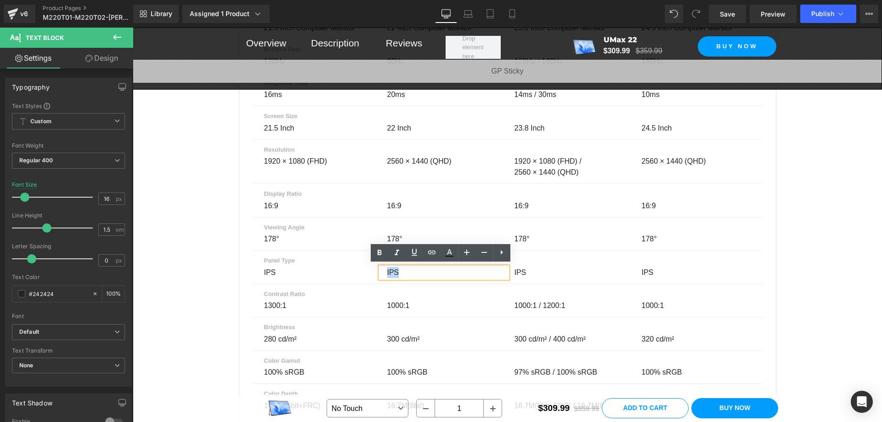
click at [382, 272] on div "IPS" at bounding box center [443, 272] width 127 height 11
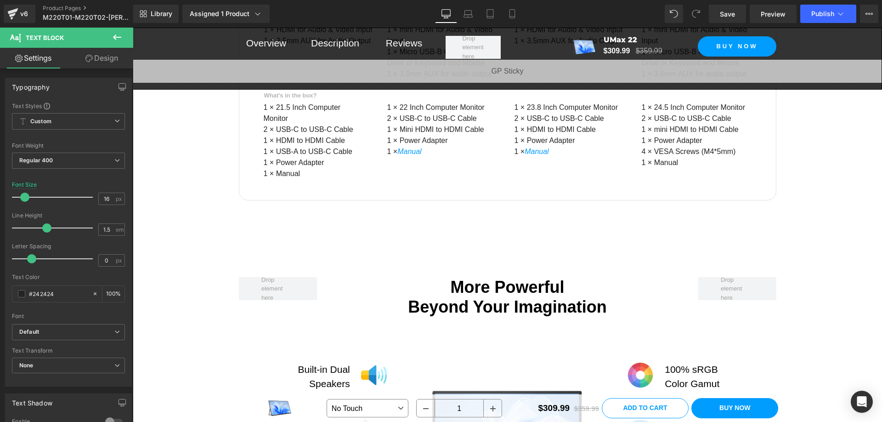
scroll to position [6659, 0]
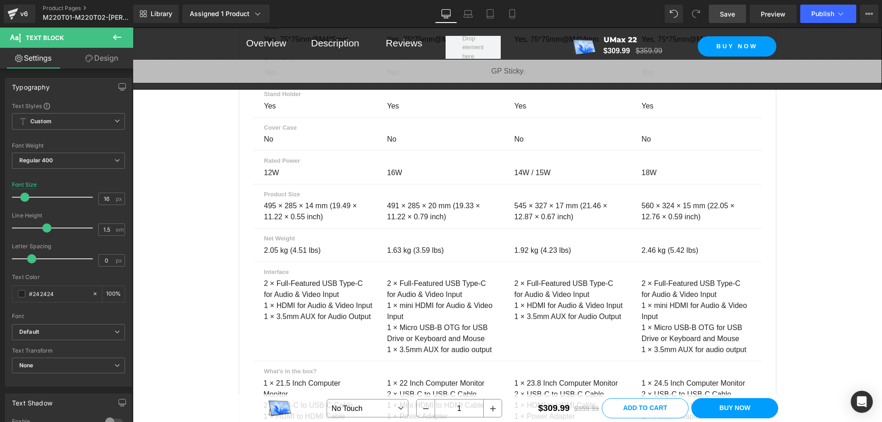
click at [723, 15] on span "Save" at bounding box center [727, 14] width 15 height 10
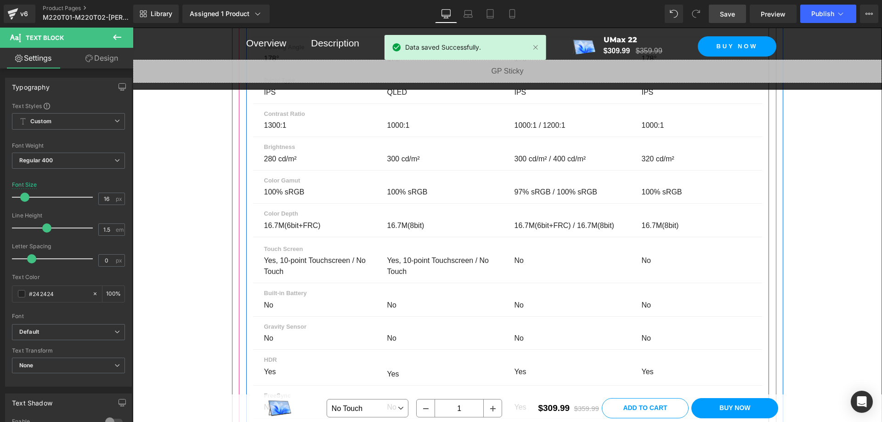
scroll to position [6062, 0]
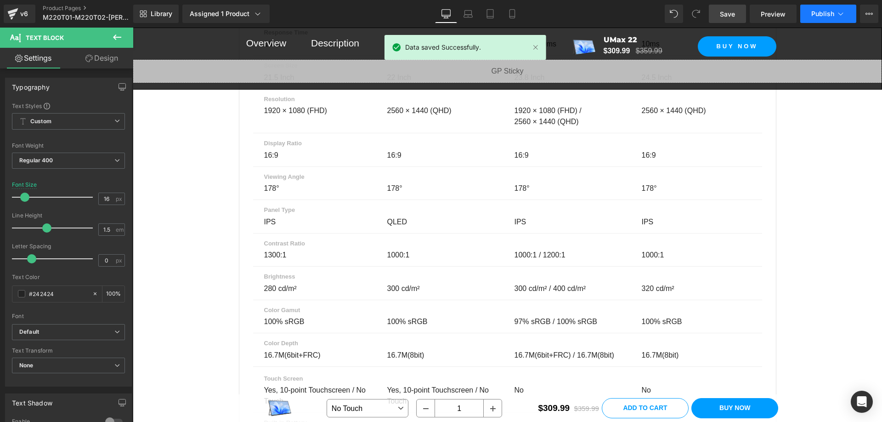
click at [810, 16] on button "Publish" at bounding box center [828, 14] width 56 height 18
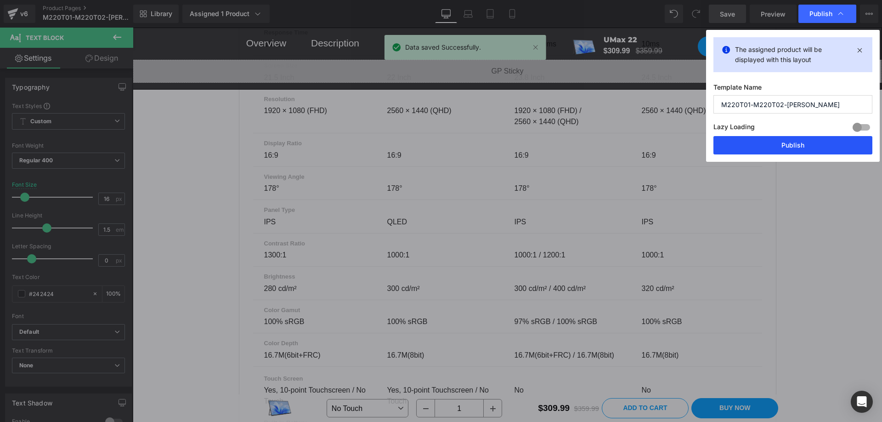
click at [783, 148] on button "Publish" at bounding box center [792, 145] width 159 height 18
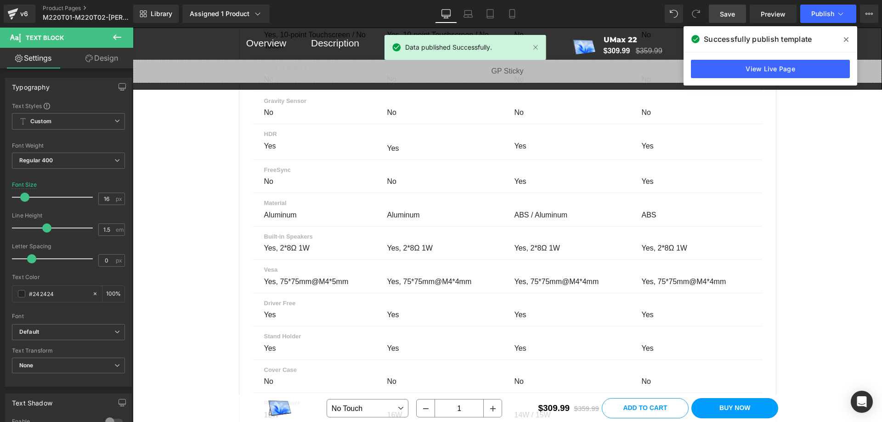
scroll to position [6429, 0]
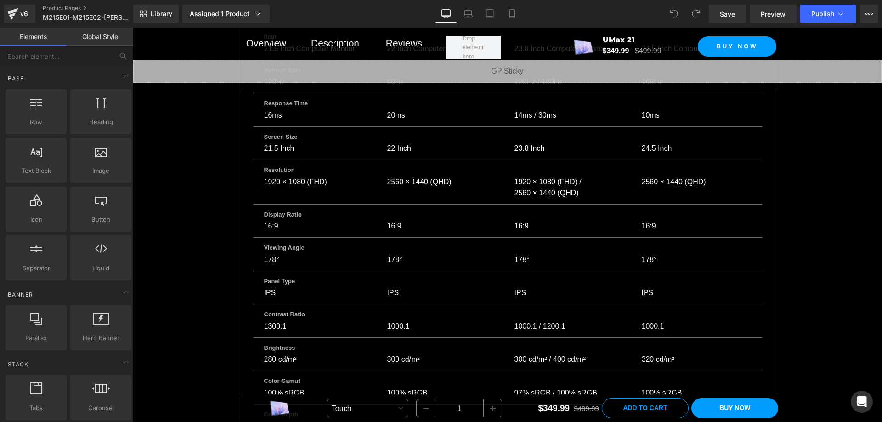
scroll to position [6799, 0]
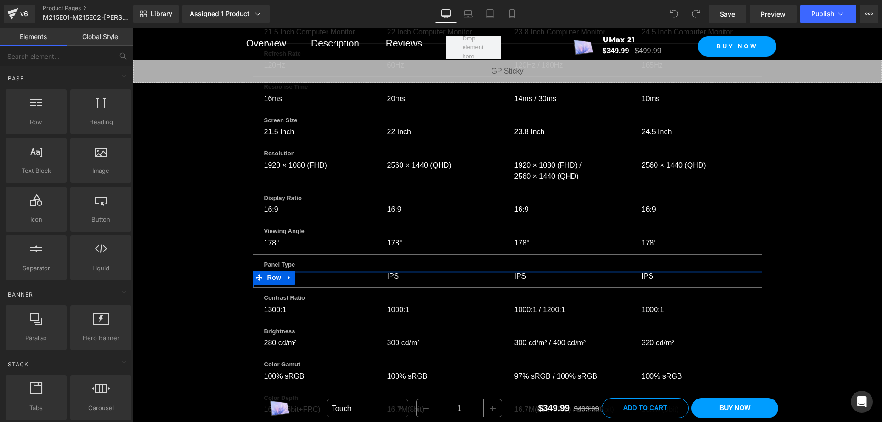
click at [389, 271] on div at bounding box center [507, 272] width 509 height 2
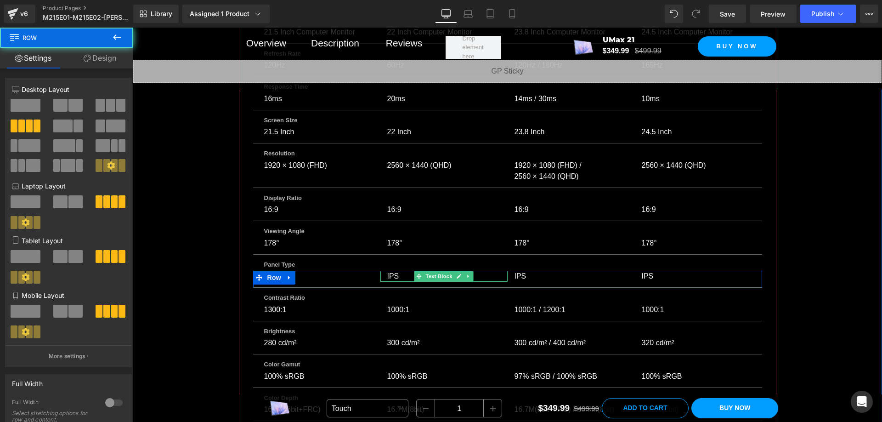
click at [397, 271] on p "IPS" at bounding box center [441, 276] width 109 height 11
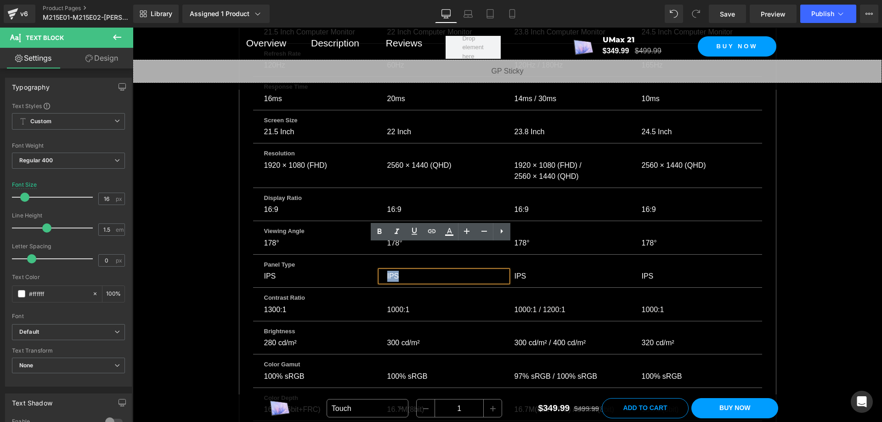
drag, startPoint x: 397, startPoint y: 249, endPoint x: 384, endPoint y: 252, distance: 14.2
click at [387, 271] on p "IPS" at bounding box center [441, 276] width 109 height 11
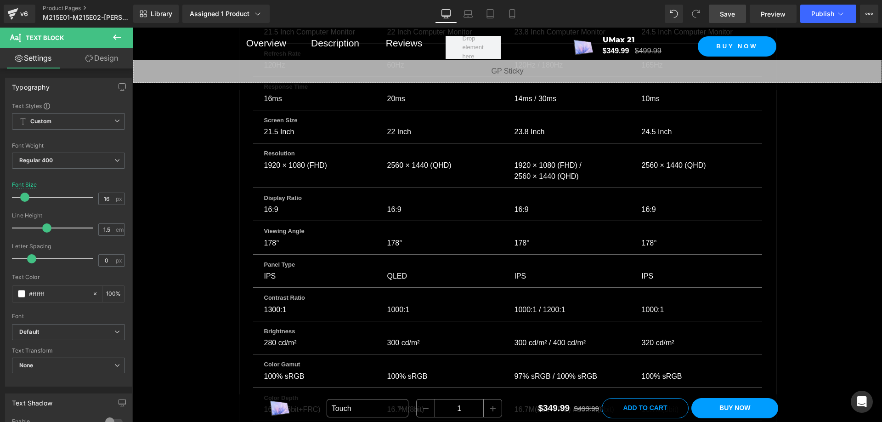
click at [727, 13] on span "Save" at bounding box center [727, 14] width 15 height 10
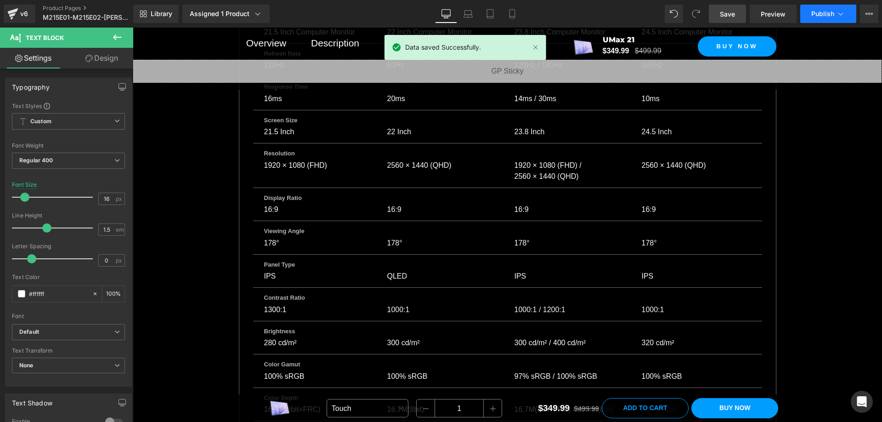
click at [815, 13] on span "Publish" at bounding box center [822, 13] width 23 height 7
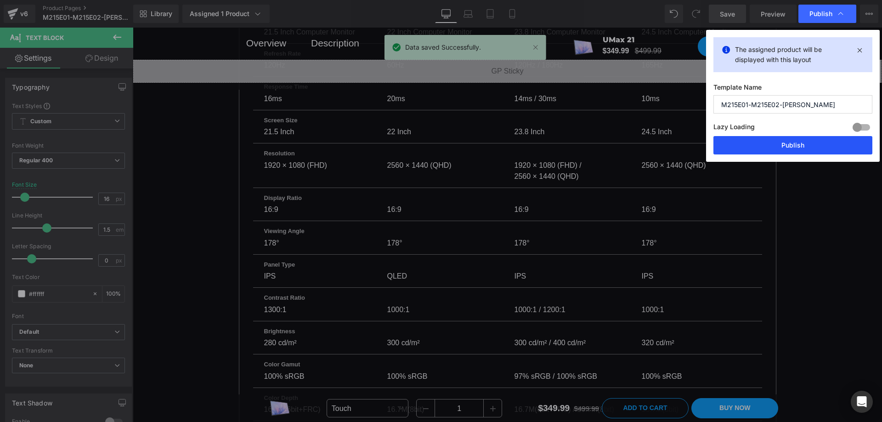
click at [800, 148] on button "Publish" at bounding box center [792, 145] width 159 height 18
